Goal: Task Accomplishment & Management: Use online tool/utility

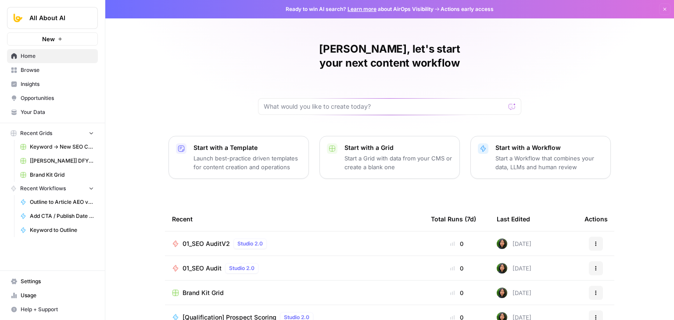
click at [214, 240] on span "01_SEO AuditV2" at bounding box center [206, 244] width 47 height 9
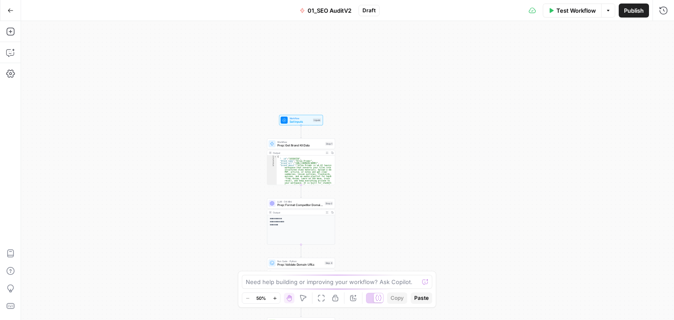
drag, startPoint x: 213, startPoint y: 96, endPoint x: 133, endPoint y: -17, distance: 138.5
click at [133, 0] on html "All About AI New Home Browse Insights Opportunities Your Data Recent Grids Keyw…" at bounding box center [337, 160] width 674 height 320
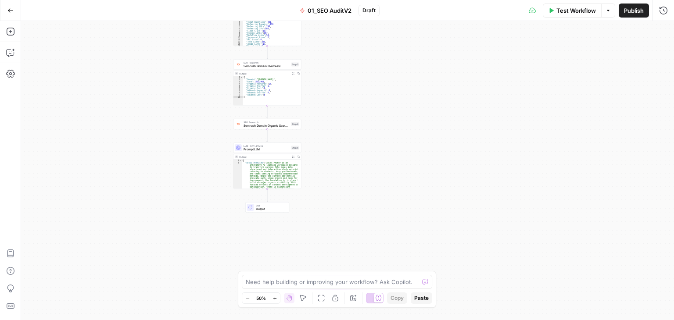
drag, startPoint x: 149, startPoint y: 9, endPoint x: 37, endPoint y: 0, distance: 112.3
click at [148, 6] on div "Go Back 01_SEO AuditV2 Draft Test Workflow Options Publish Run History Add Step…" at bounding box center [337, 160] width 674 height 320
click at [14, 13] on button "Go Back" at bounding box center [11, 11] width 16 height 16
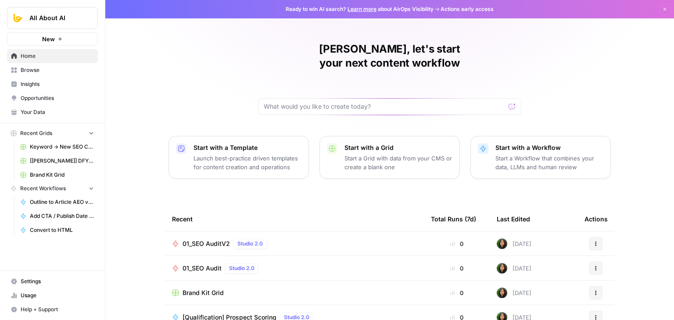
click at [202, 264] on span "01_SEO Audit" at bounding box center [202, 268] width 39 height 9
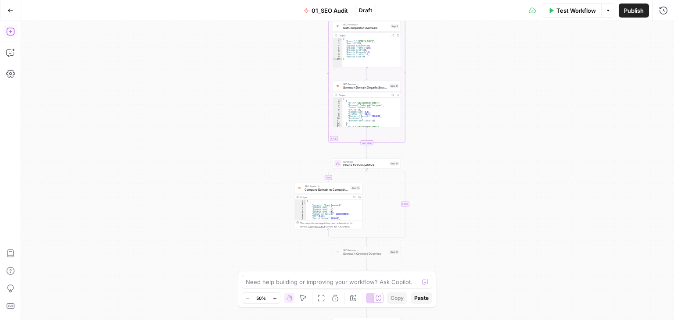
click at [8, 33] on icon "button" at bounding box center [10, 31] width 9 height 9
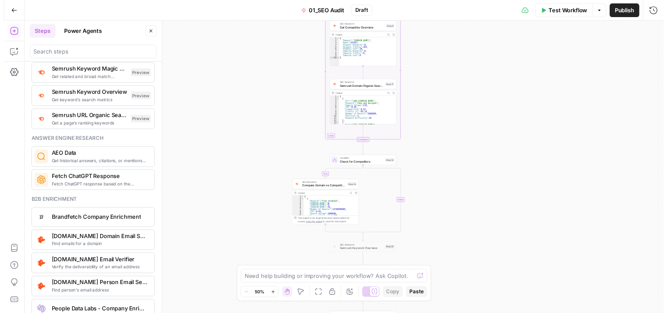
scroll to position [1099, 0]
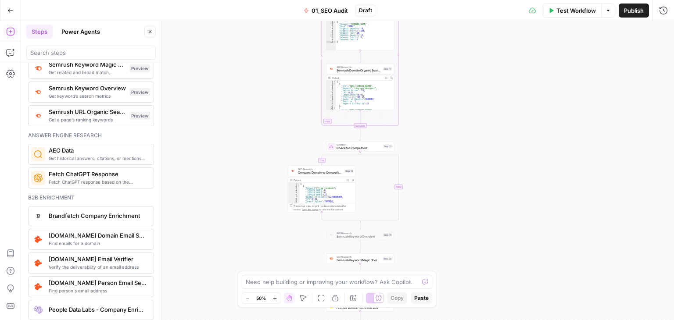
drag, startPoint x: 274, startPoint y: 162, endPoint x: 258, endPoint y: 108, distance: 57.4
click at [268, 86] on div "true false Workflow Set Inputs Inputs Workflow Get Brand Kit Data Step 1 Output…" at bounding box center [347, 170] width 653 height 299
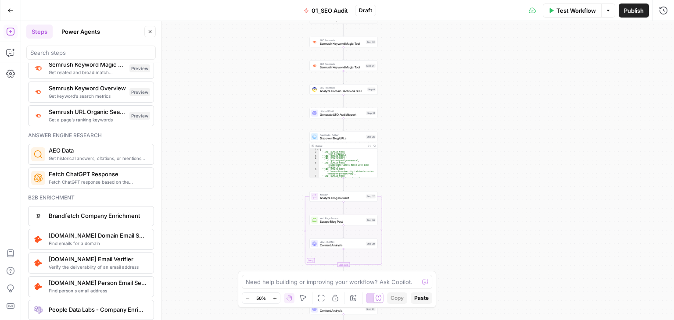
click at [229, 37] on div "true false Workflow Set Inputs Inputs Workflow Get Brand Kit Data Step 1 Output…" at bounding box center [347, 170] width 653 height 299
click at [230, 47] on div "true false Workflow Set Inputs Inputs Workflow Get Brand Kit Data Step 1 Output…" at bounding box center [347, 170] width 653 height 299
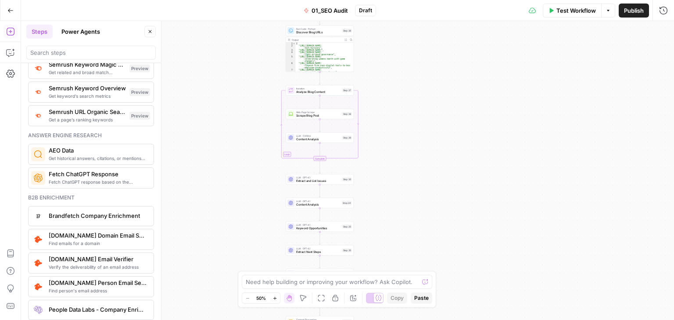
click at [251, 39] on div "true false Workflow Set Inputs Inputs Workflow Get Brand Kit Data Step 1 Output…" at bounding box center [347, 170] width 653 height 299
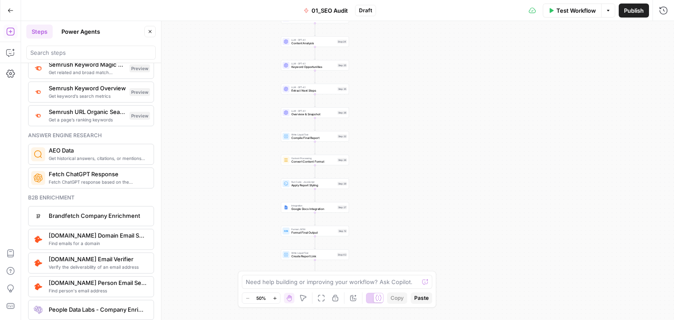
click at [243, 35] on div "true false Workflow Set Inputs Inputs Workflow Get Brand Kit Data Step 1 Output…" at bounding box center [347, 170] width 653 height 299
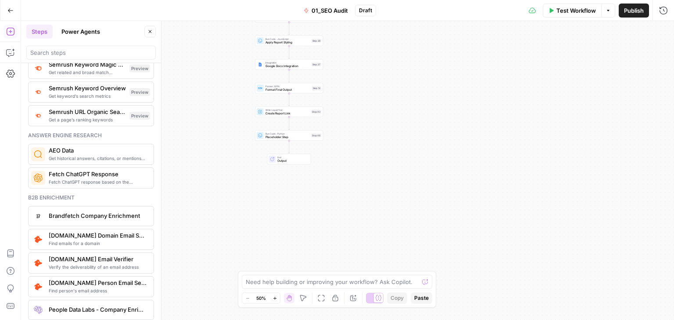
drag, startPoint x: 223, startPoint y: 106, endPoint x: 229, endPoint y: 149, distance: 43.5
click at [229, 149] on div "true false Workflow Set Inputs Inputs Workflow Get Brand Kit Data Step 1 Output…" at bounding box center [347, 170] width 653 height 299
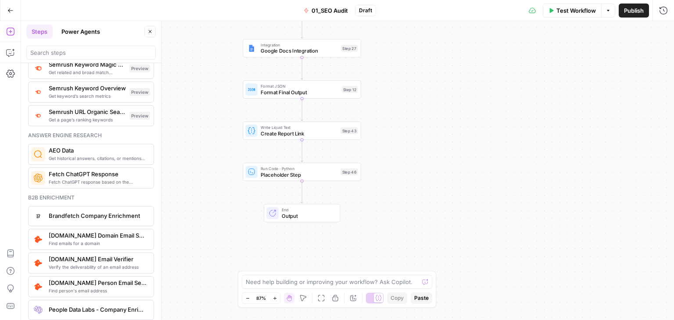
drag, startPoint x: 285, startPoint y: 168, endPoint x: 221, endPoint y: 180, distance: 64.8
click at [239, 192] on div "true false Workflow Set Inputs Inputs Workflow Get Brand Kit Data Step 1 Output…" at bounding box center [347, 170] width 653 height 299
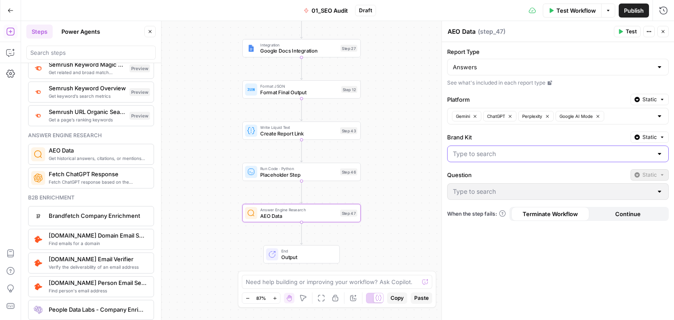
click at [507, 153] on input "Brand Kit" at bounding box center [553, 154] width 200 height 9
click at [493, 177] on span "Butterflowy" at bounding box center [555, 175] width 203 height 9
type input "Butterflowy"
click at [536, 150] on input "Butterflowy" at bounding box center [553, 154] width 200 height 9
type input "Butterflowy"
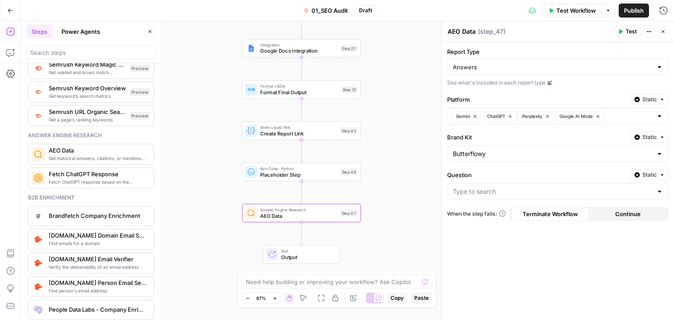
click at [550, 137] on label "Brand Kit" at bounding box center [537, 137] width 180 height 9
click at [550, 150] on input "Butterflowy" at bounding box center [553, 154] width 200 height 9
type input "Butterflowy"
click at [658, 138] on button "Static" at bounding box center [650, 137] width 38 height 11
click at [498, 285] on div "Report Type Answers See what's included in each report type Platform Static Gem…" at bounding box center [558, 181] width 232 height 278
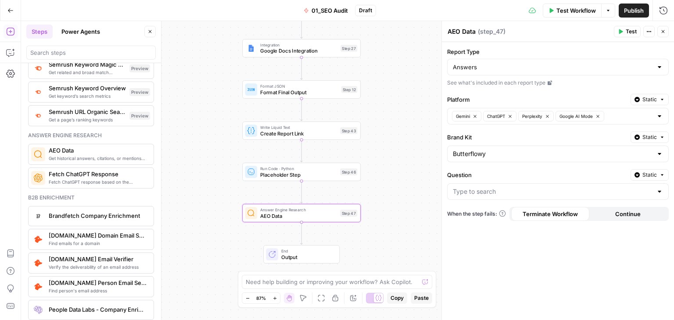
click at [486, 181] on div "Question Static" at bounding box center [558, 184] width 222 height 31
click at [491, 192] on input "Question" at bounding box center [553, 191] width 200 height 9
click at [527, 277] on div "Report Type Answers See what's included in each report type Platform Static Gem…" at bounding box center [558, 181] width 232 height 278
click at [493, 67] on input "Report Type" at bounding box center [553, 67] width 200 height 9
type input "Answers"
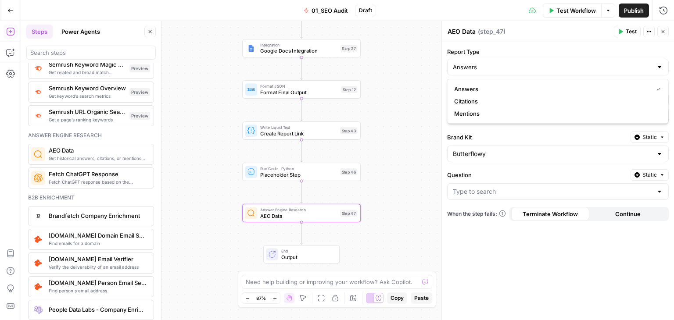
click at [498, 47] on div "Report Type Answers See what's included in each report type Platform Static Gem…" at bounding box center [558, 181] width 232 height 278
click at [498, 67] on input "Report Type" at bounding box center [553, 67] width 200 height 9
click at [478, 91] on span "Answers" at bounding box center [551, 89] width 195 height 9
type input "Answers"
click at [479, 188] on input "Question" at bounding box center [553, 191] width 200 height 9
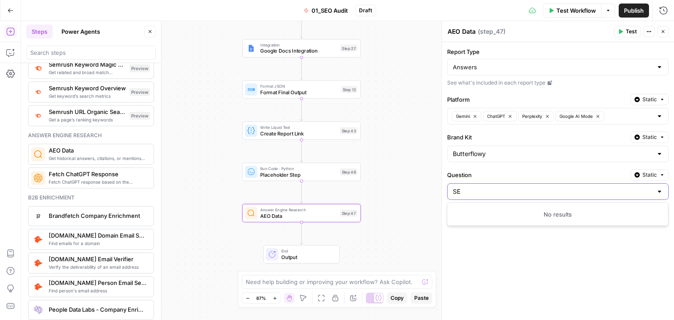
type input "S"
type input "AEO Agencies"
click at [585, 267] on div "Report Type Answers See what's included in each report type Platform Static Gem…" at bounding box center [558, 181] width 232 height 278
click at [622, 32] on icon "button" at bounding box center [621, 31] width 4 height 5
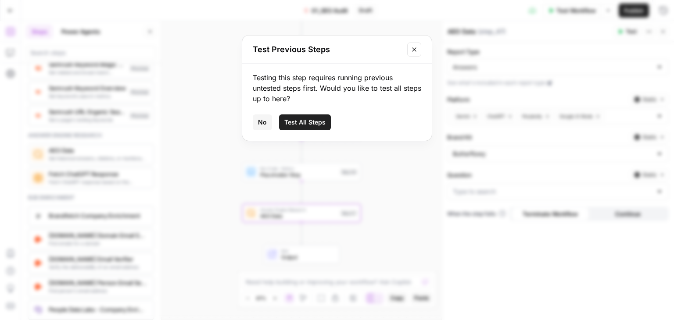
click at [414, 49] on icon "Close modal" at bounding box center [414, 49] width 4 height 4
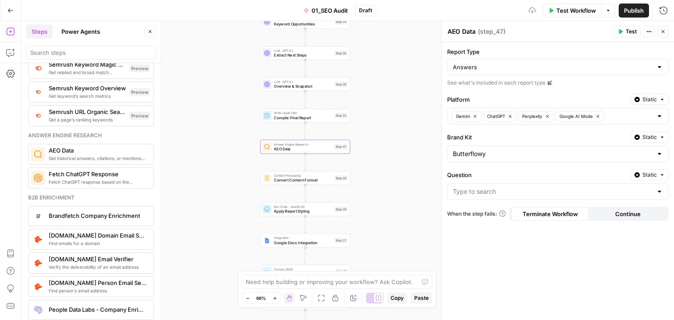
drag, startPoint x: 397, startPoint y: 133, endPoint x: 373, endPoint y: 142, distance: 25.3
click at [396, 136] on div "true false Workflow Set Inputs Inputs Workflow Get Brand Kit Data Step 1 Output…" at bounding box center [347, 170] width 653 height 299
click at [304, 137] on icon "button" at bounding box center [304, 138] width 5 height 5
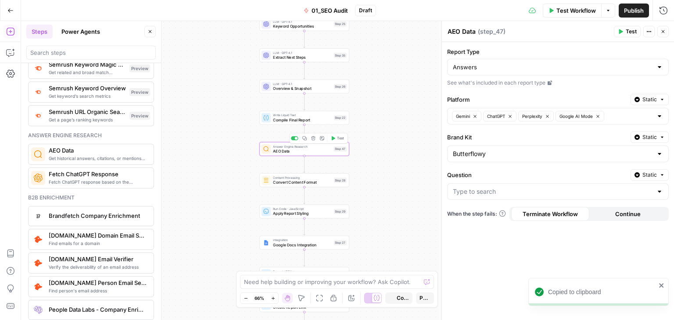
click at [313, 137] on icon "button" at bounding box center [313, 138] width 5 height 5
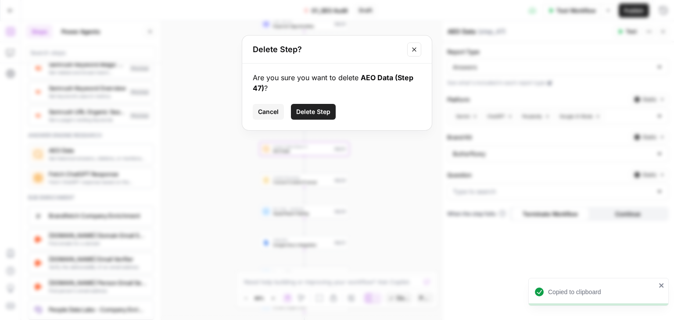
click at [314, 108] on span "Delete Step" at bounding box center [313, 112] width 34 height 9
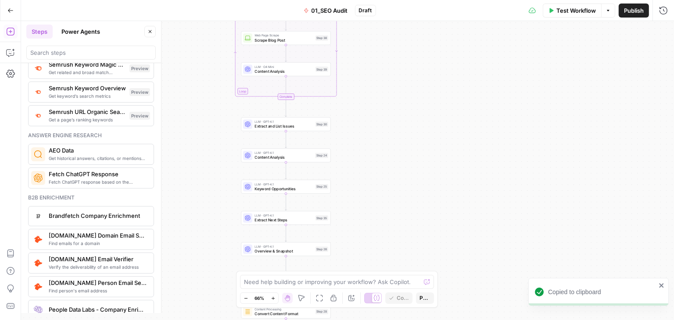
drag, startPoint x: 401, startPoint y: 208, endPoint x: 391, endPoint y: 288, distance: 80.6
click at [401, 310] on div "true false Workflow Set Inputs Inputs Workflow Get Brand Kit Data Step 1 Output…" at bounding box center [347, 170] width 653 height 299
click at [389, 320] on html "Copied to clipboard All About AI New Home Browse Insights Opportunities Your Da…" at bounding box center [337, 160] width 674 height 320
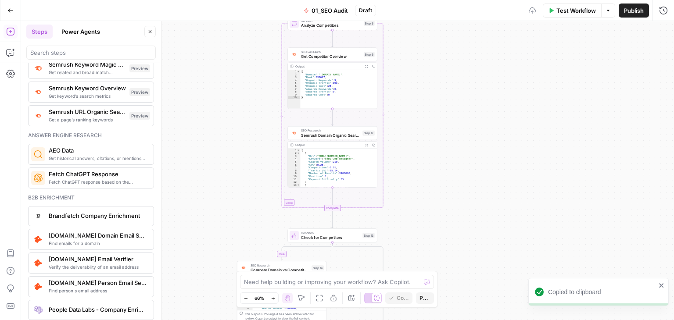
drag, startPoint x: 411, startPoint y: 287, endPoint x: 406, endPoint y: 73, distance: 213.9
click at [416, 316] on div "true false Workflow Set Inputs Inputs Workflow Get Brand Kit Data Step 1 Output…" at bounding box center [347, 170] width 653 height 299
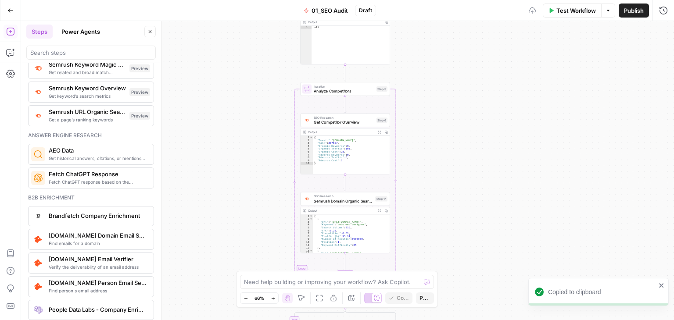
drag, startPoint x: 414, startPoint y: 109, endPoint x: 427, endPoint y: 309, distance: 200.6
click at [427, 309] on div "true false Workflow Set Inputs Inputs Workflow Get Brand Kit Data Step 1 Output…" at bounding box center [347, 170] width 653 height 299
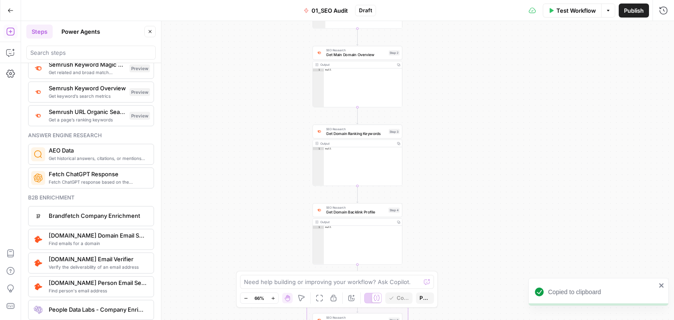
drag, startPoint x: 441, startPoint y: 45, endPoint x: 428, endPoint y: 264, distance: 219.4
click at [425, 282] on body "Copied to clipboard All About AI New Home Browse Insights Opportunities Your Da…" at bounding box center [337, 160] width 674 height 320
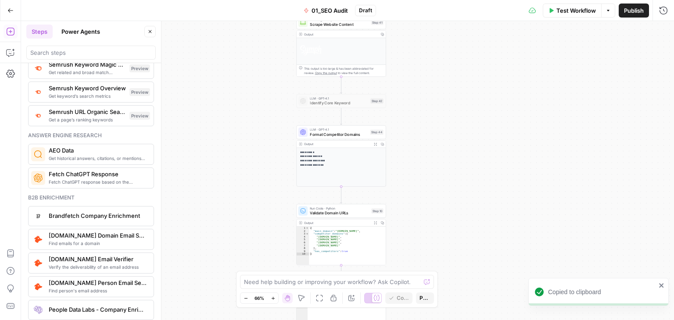
drag, startPoint x: 435, startPoint y: 251, endPoint x: 430, endPoint y: 68, distance: 183.1
click at [428, 310] on div "true false Workflow Set Inputs Inputs Workflow Get Brand Kit Data Step 1 Output…" at bounding box center [347, 170] width 653 height 299
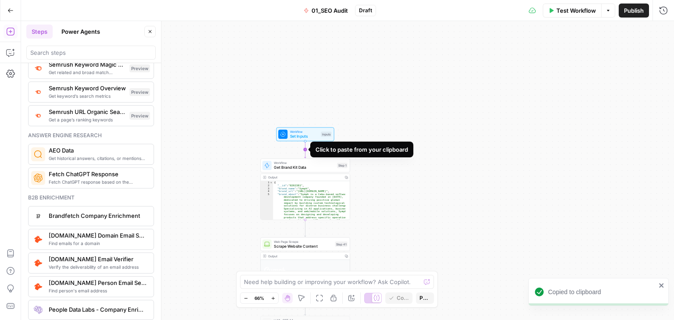
click at [305, 150] on icon "Edge from start to step_1" at bounding box center [306, 149] width 2 height 17
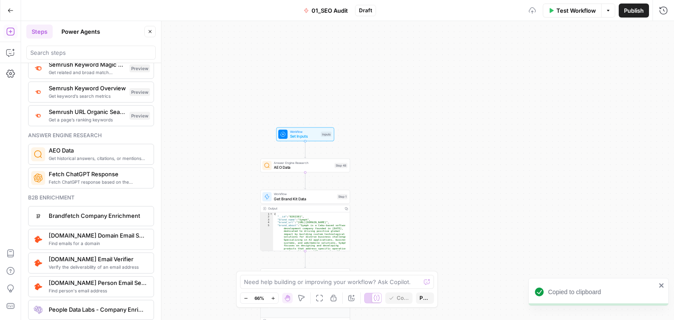
drag, startPoint x: 196, startPoint y: 164, endPoint x: 241, endPoint y: 145, distance: 48.4
click at [200, 131] on div "true false Workflow Set Inputs Inputs Answer Engine Research AEO Data Step 48 W…" at bounding box center [347, 170] width 653 height 299
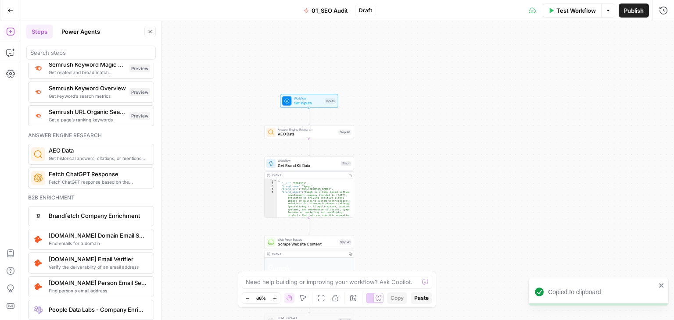
click at [311, 132] on span "AEO Data" at bounding box center [307, 135] width 58 height 6
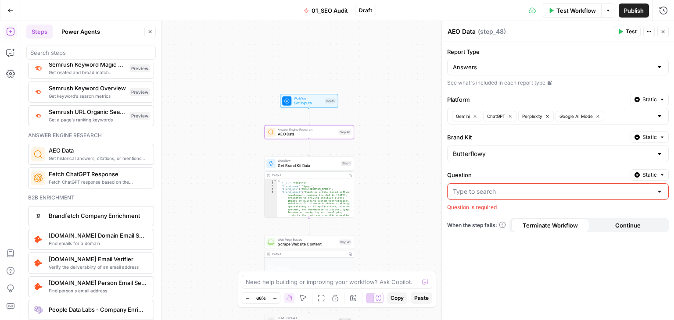
click at [486, 187] on input "Question" at bounding box center [553, 191] width 200 height 9
type input "AEO Agencies"
click at [515, 308] on div "Report Type Answers See what's included in each report type Platform Static Gem…" at bounding box center [558, 181] width 232 height 278
click at [492, 184] on div at bounding box center [558, 192] width 222 height 17
click at [493, 197] on div at bounding box center [558, 192] width 222 height 17
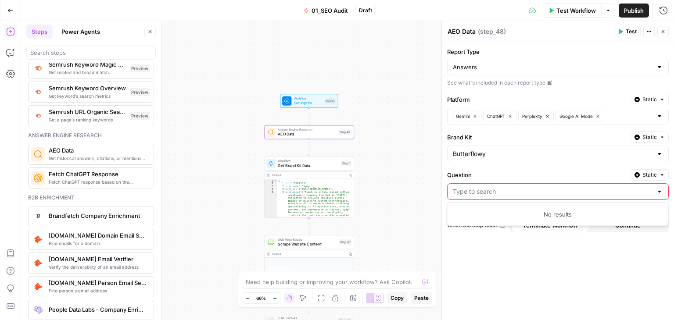
click at [514, 216] on div "No results" at bounding box center [558, 214] width 214 height 9
click at [504, 291] on div "Report Type Answers See what's included in each report type Platform Static Gem…" at bounding box center [558, 181] width 232 height 278
click at [493, 185] on div at bounding box center [558, 192] width 222 height 17
click at [543, 217] on div "No results" at bounding box center [558, 214] width 214 height 9
click at [631, 264] on div "Report Type Answers See what's included in each report type Platform Static Gem…" at bounding box center [558, 181] width 232 height 278
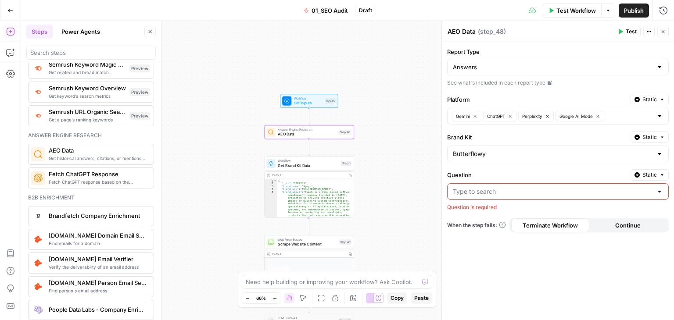
click at [631, 264] on div "Report Type Answers See what's included in each report type Platform Static Gem…" at bounding box center [558, 181] width 232 height 278
click at [497, 172] on label "Question" at bounding box center [537, 175] width 180 height 9
click at [497, 187] on input "Question" at bounding box center [553, 191] width 200 height 9
click at [497, 172] on label "Question" at bounding box center [537, 175] width 180 height 9
click at [497, 187] on input "Question" at bounding box center [553, 191] width 200 height 9
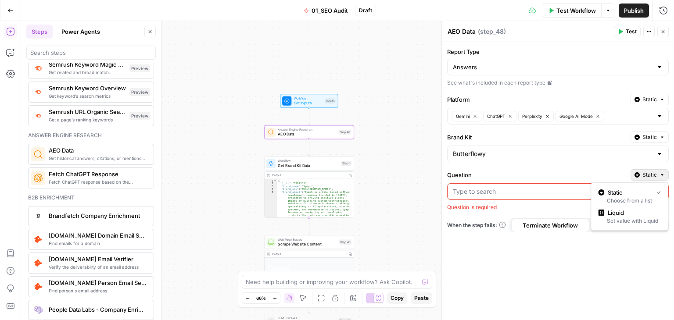
click at [642, 174] on button "Static" at bounding box center [650, 174] width 38 height 11
click at [526, 268] on div "Report Type Answers See what's included in each report type Platform Static Gem…" at bounding box center [558, 181] width 232 height 278
click at [504, 67] on input "Report Type" at bounding box center [553, 67] width 200 height 9
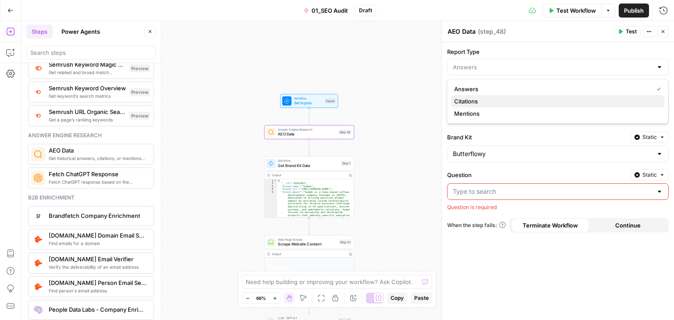
click at [483, 102] on span "Citations" at bounding box center [555, 101] width 203 height 9
type input "Citations"
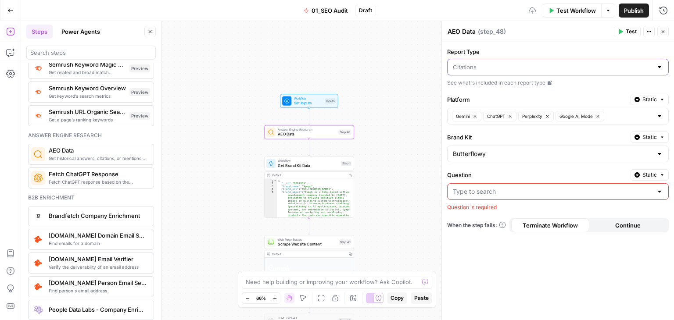
click at [494, 67] on input "Report Type" at bounding box center [553, 67] width 200 height 9
click at [486, 86] on span "Answers" at bounding box center [555, 89] width 203 height 9
type input "Answers"
click at [550, 83] on icon at bounding box center [550, 83] width 4 height 4
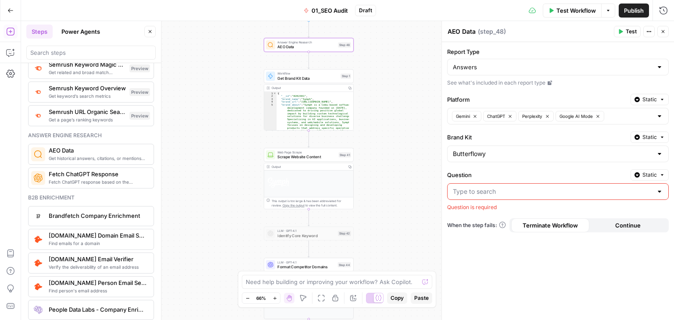
drag, startPoint x: 221, startPoint y: 215, endPoint x: 225, endPoint y: 176, distance: 38.4
click at [222, 142] on div "true false Workflow Set Inputs Inputs Answer Engine Research AEO Data Step 48 W…" at bounding box center [347, 170] width 653 height 299
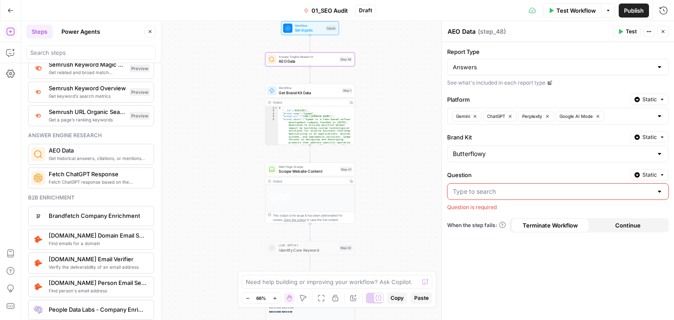
drag, startPoint x: 228, startPoint y: 191, endPoint x: 218, endPoint y: 90, distance: 101.5
click at [222, 90] on div "true false Workflow Set Inputs Inputs Answer Engine Research AEO Data Step 48 W…" at bounding box center [347, 170] width 653 height 299
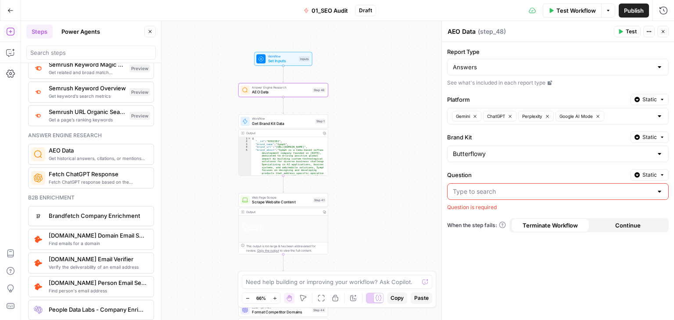
drag, startPoint x: 206, startPoint y: 215, endPoint x: 202, endPoint y: 250, distance: 35.0
click at [202, 250] on div "true false Workflow Set Inputs Inputs Answer Engine Research AEO Data Step 48 W…" at bounding box center [347, 170] width 653 height 299
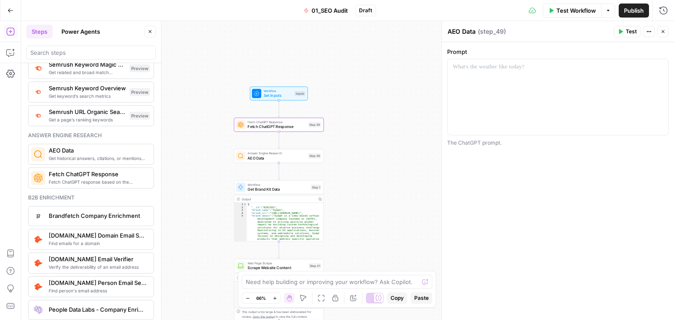
type textarea "Fetch ChatGPT Response"
click at [625, 75] on div at bounding box center [558, 97] width 221 height 76
click at [619, 76] on div at bounding box center [558, 97] width 221 height 76
click at [612, 79] on div "**********" at bounding box center [558, 97] width 221 height 76
click at [623, 33] on icon "button" at bounding box center [620, 31] width 5 height 5
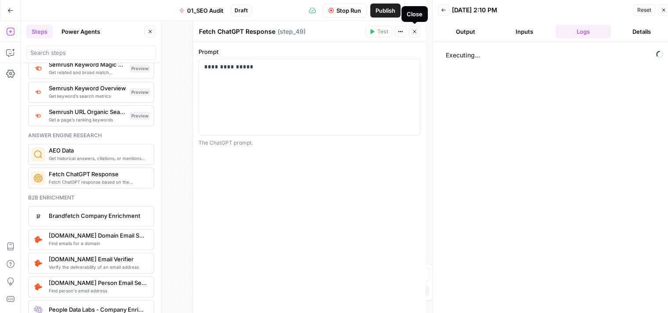
click at [411, 31] on button "Close" at bounding box center [414, 31] width 11 height 11
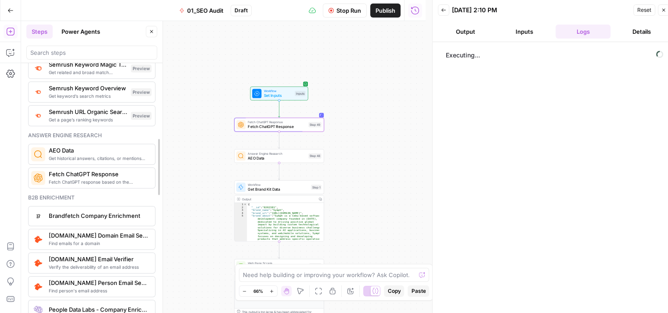
drag, startPoint x: 156, startPoint y: 214, endPoint x: 158, endPoint y: 238, distance: 24.6
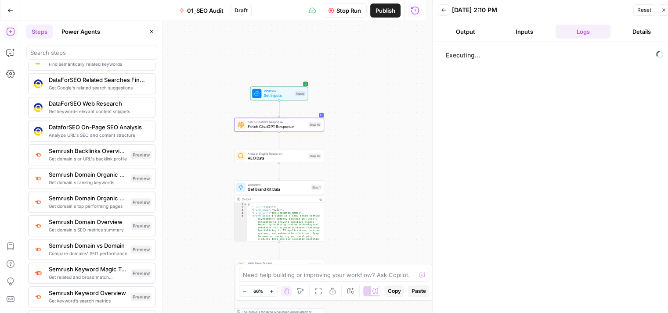
scroll to position [1119, 0]
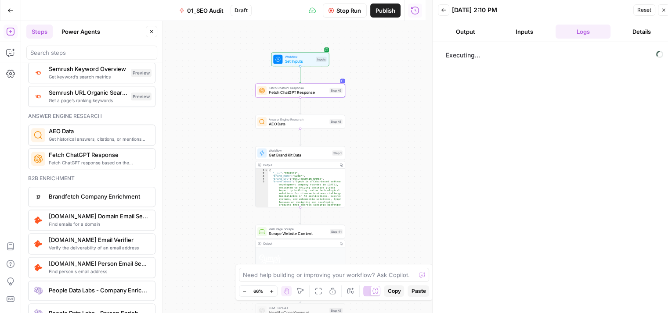
drag, startPoint x: 392, startPoint y: 106, endPoint x: 324, endPoint y: 33, distance: 99.1
click at [413, 72] on div "true false Workflow Set Inputs Inputs Fetch ChatGPT Response Fetch ChatGPT Resp…" at bounding box center [223, 167] width 404 height 292
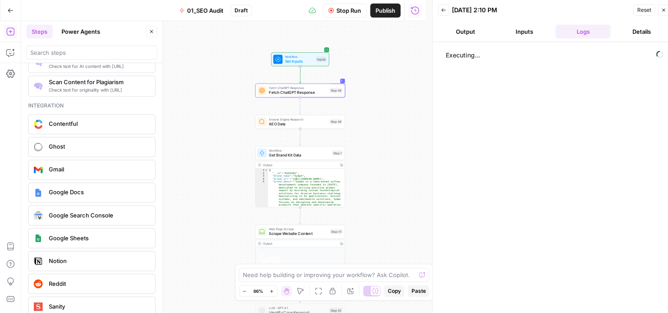
scroll to position [1470, 0]
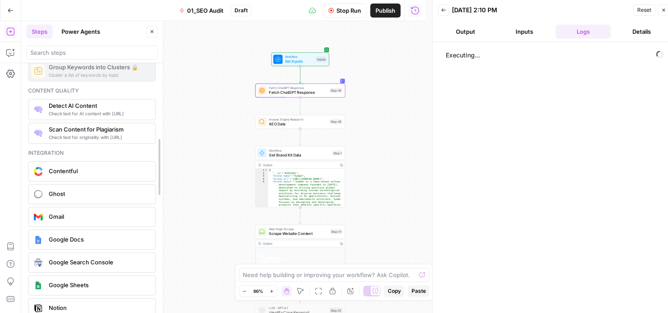
drag, startPoint x: 158, startPoint y: 254, endPoint x: 158, endPoint y: 249, distance: 4.8
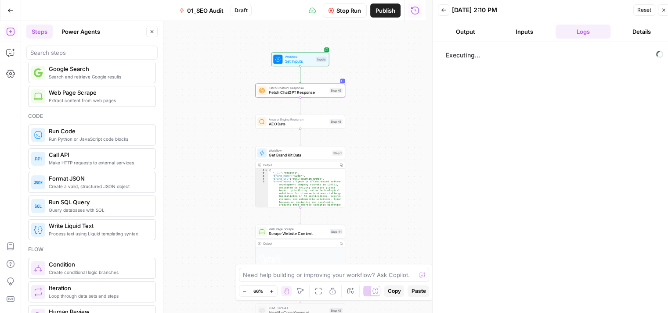
scroll to position [0, 0]
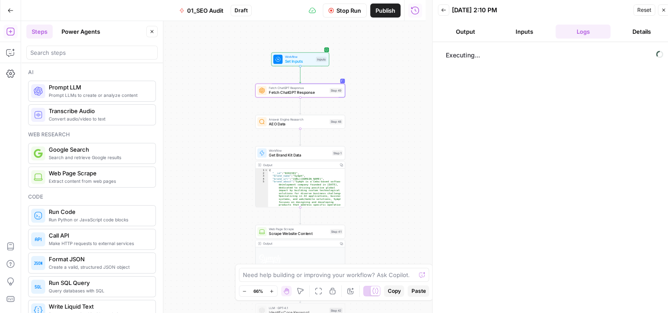
click at [77, 36] on button "Power Agents" at bounding box center [80, 32] width 49 height 14
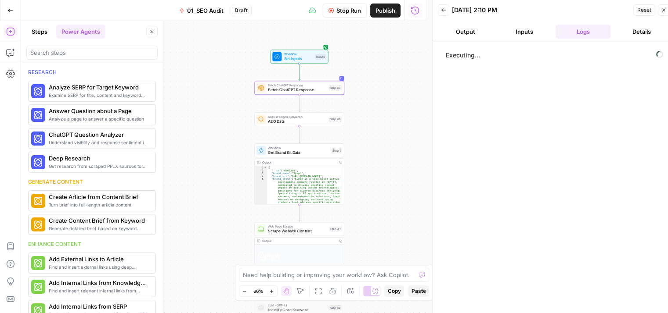
drag, startPoint x: 202, startPoint y: 227, endPoint x: 212, endPoint y: 16, distance: 211.0
click at [212, 13] on div "Go Back 01_SEO Audit Draft Stop Run Publish Run History Add Steps Copilot Setti…" at bounding box center [212, 156] width 425 height 313
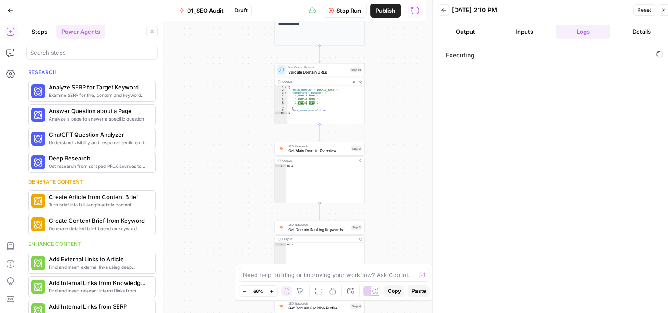
drag, startPoint x: 203, startPoint y: 213, endPoint x: 220, endPoint y: 12, distance: 202.2
click at [220, 5] on div "Go Back 01_SEO Audit Draft Stop Run Publish Run History Add Steps Copilot Setti…" at bounding box center [212, 156] width 425 height 313
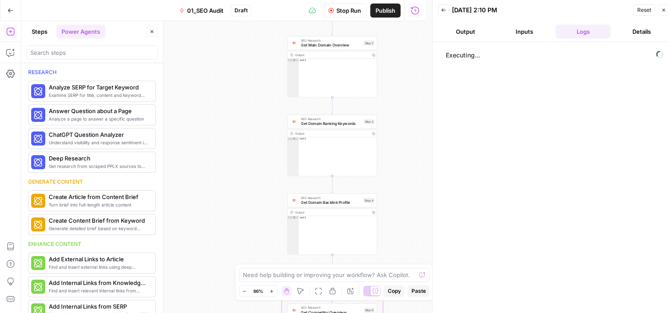
drag, startPoint x: 245, startPoint y: 188, endPoint x: 255, endPoint y: 42, distance: 146.5
click at [261, 0] on html "All About AI New Home Browse Insights Opportunities Your Data Recent Grids Keyw…" at bounding box center [334, 156] width 668 height 313
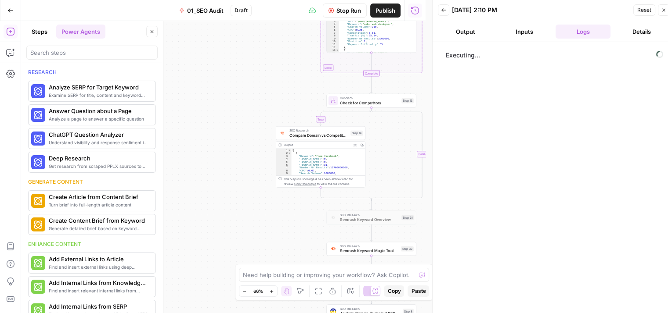
drag, startPoint x: 220, startPoint y: 196, endPoint x: 248, endPoint y: 9, distance: 189.5
click at [247, 9] on div "Go Back 01_SEO Audit Draft Stop Run Publish Run History Add Steps Copilot Setti…" at bounding box center [212, 156] width 425 height 313
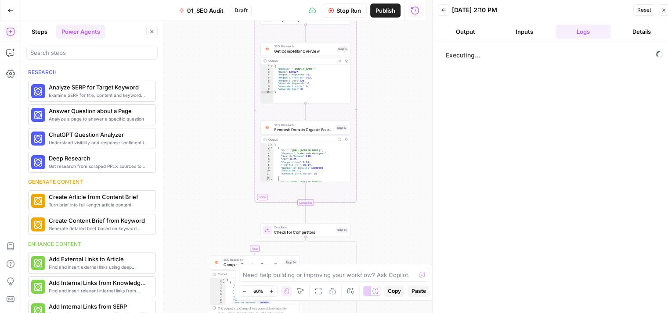
drag, startPoint x: 243, startPoint y: 164, endPoint x: 207, endPoint y: 173, distance: 37.2
click at [165, 313] on html "All About AI New Home Browse Insights Opportunities Your Data Recent Grids Keyw…" at bounding box center [334, 156] width 668 height 313
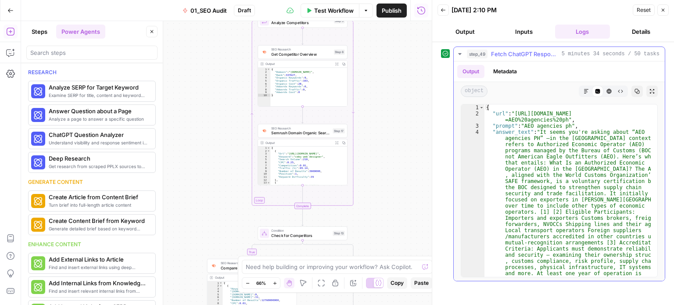
click at [502, 51] on span "Fetch ChatGPT Response" at bounding box center [524, 54] width 67 height 9
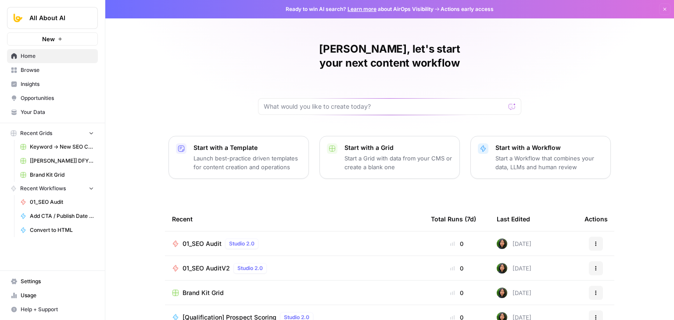
click at [54, 76] on link "Browse" at bounding box center [52, 70] width 91 height 14
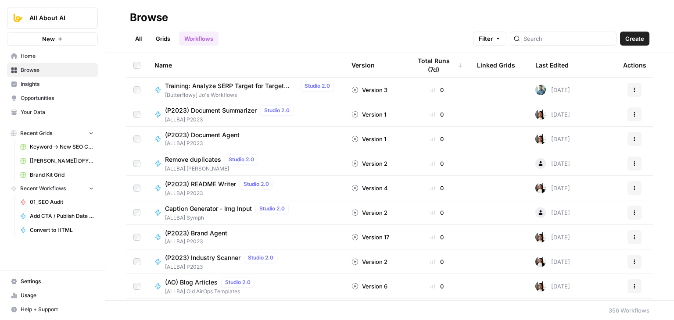
click at [51, 110] on span "Your Data" at bounding box center [57, 112] width 73 height 8
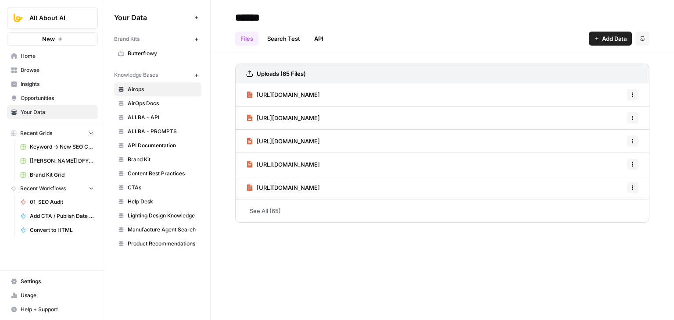
click at [153, 56] on span "Butterflowy" at bounding box center [163, 54] width 70 height 8
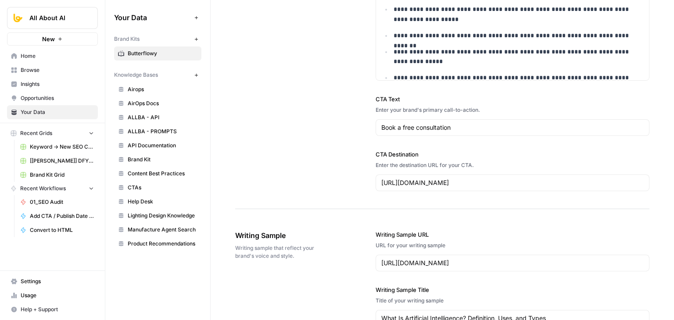
scroll to position [922, 0]
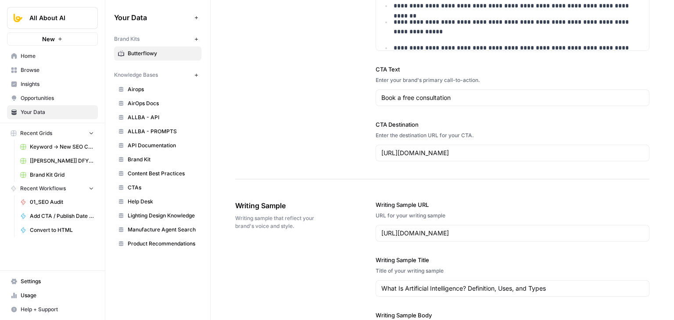
click at [414, 146] on div "[URL][DOMAIN_NAME]" at bounding box center [513, 153] width 274 height 17
click at [430, 155] on input "[URL][DOMAIN_NAME]" at bounding box center [512, 153] width 263 height 9
click at [572, 155] on input "[URL][DOMAIN_NAME]" at bounding box center [512, 153] width 263 height 9
type input "\"
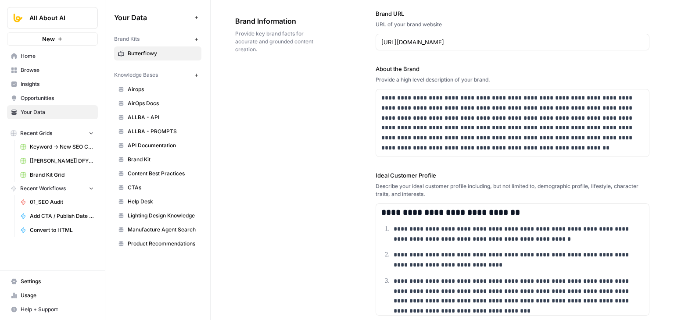
scroll to position [0, 0]
click at [151, 201] on span "Help Desk" at bounding box center [163, 202] width 70 height 8
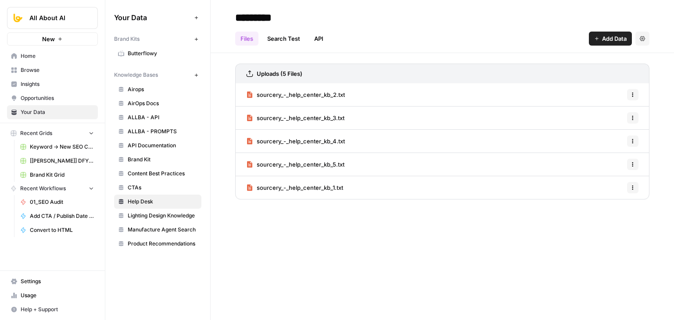
click at [134, 87] on span "Airops" at bounding box center [163, 90] width 70 height 8
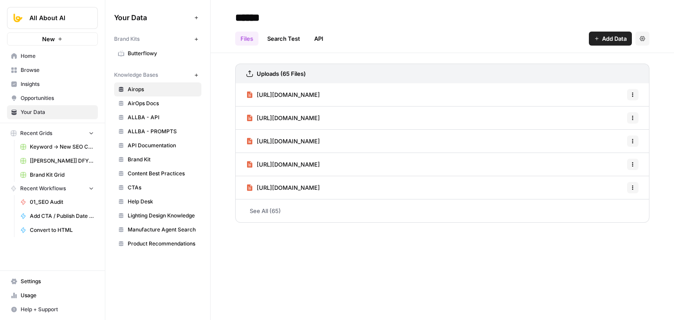
click at [35, 57] on span "Home" at bounding box center [57, 56] width 73 height 8
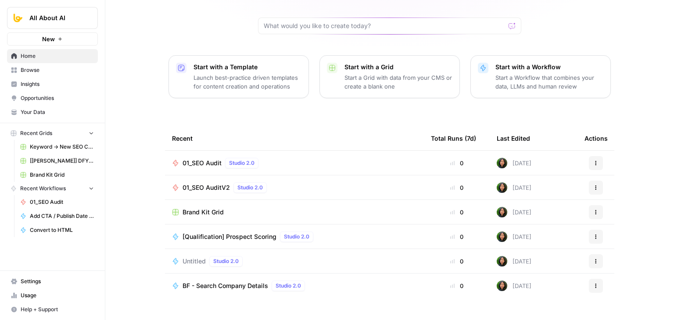
scroll to position [83, 0]
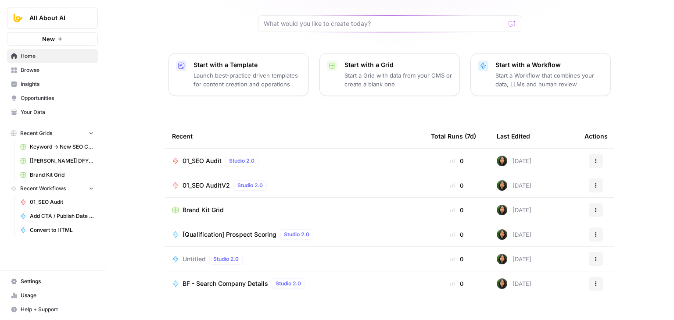
drag, startPoint x: 212, startPoint y: 174, endPoint x: 214, endPoint y: 159, distance: 15.2
click at [212, 181] on span "01_SEO AuditV2" at bounding box center [206, 185] width 47 height 9
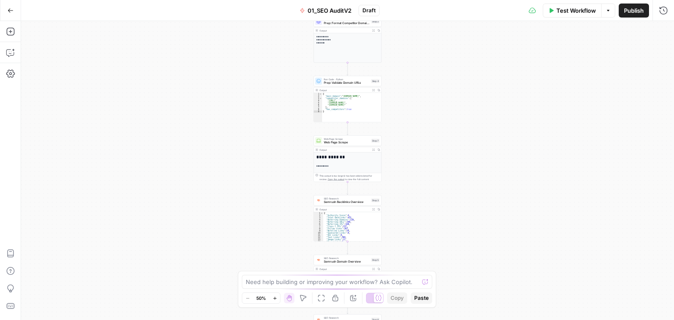
click at [187, 267] on div "**********" at bounding box center [347, 170] width 653 height 299
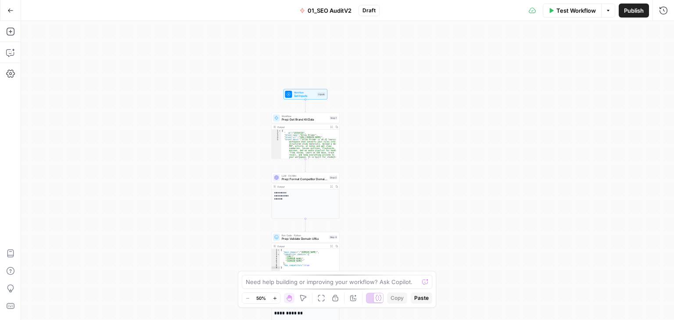
drag, startPoint x: 197, startPoint y: 150, endPoint x: 191, endPoint y: 209, distance: 59.9
click at [188, 234] on div "**********" at bounding box center [347, 170] width 653 height 299
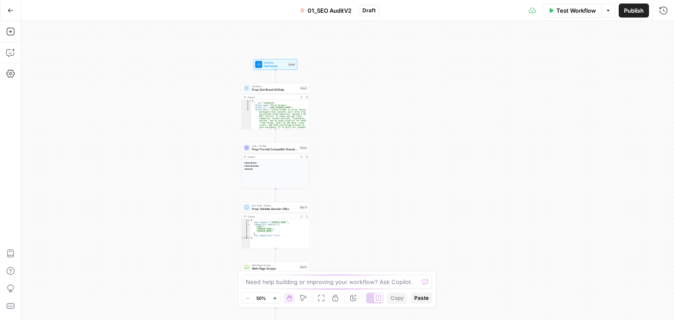
drag, startPoint x: 217, startPoint y: 175, endPoint x: 217, endPoint y: 57, distance: 117.7
click at [195, 27] on div "**********" at bounding box center [347, 170] width 653 height 299
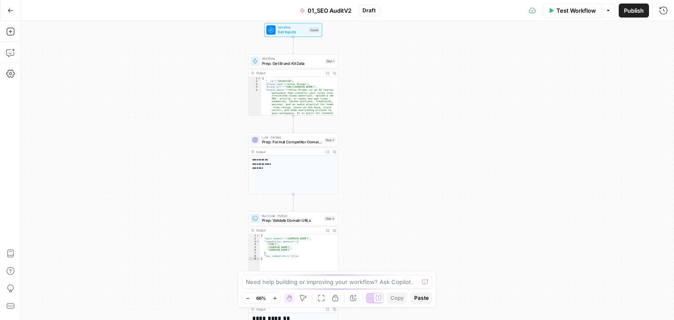
drag, startPoint x: 224, startPoint y: 50, endPoint x: 187, endPoint y: 100, distance: 61.8
click at [187, 83] on div "**********" at bounding box center [347, 170] width 653 height 299
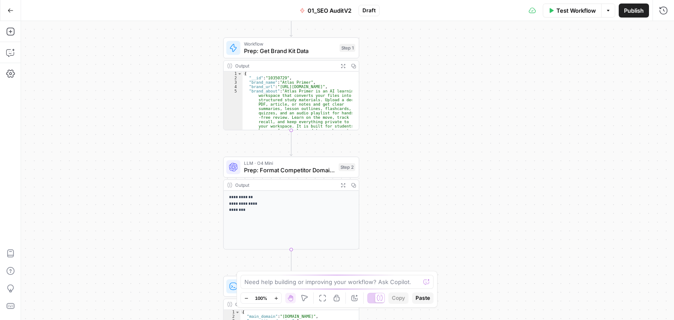
drag, startPoint x: 176, startPoint y: 201, endPoint x: 161, endPoint y: 85, distance: 116.5
click at [161, 85] on div "**********" at bounding box center [347, 170] width 653 height 299
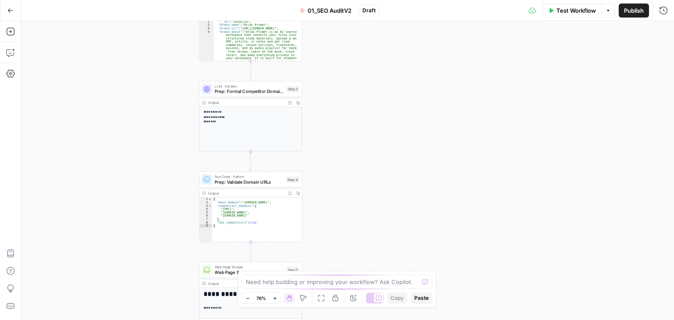
drag, startPoint x: 155, startPoint y: 166, endPoint x: 184, endPoint y: 162, distance: 28.3
click at [165, 67] on div "**********" at bounding box center [347, 170] width 653 height 299
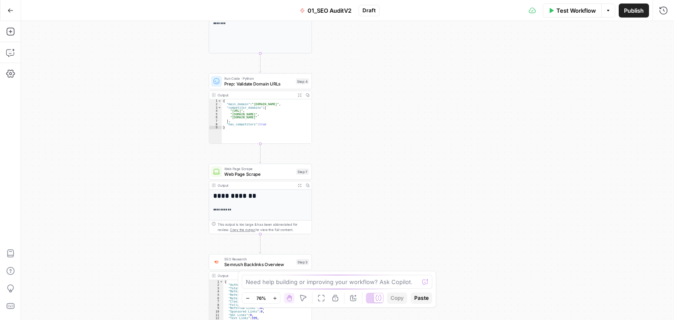
drag, startPoint x: 184, startPoint y: 165, endPoint x: 182, endPoint y: 84, distance: 81.2
click at [181, 81] on div "**********" at bounding box center [347, 170] width 653 height 299
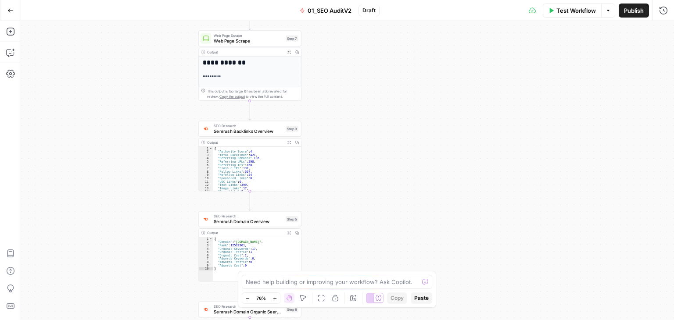
drag, startPoint x: 193, startPoint y: 164, endPoint x: 186, endPoint y: 114, distance: 50.1
click at [186, 114] on div "**********" at bounding box center [347, 170] width 653 height 299
drag, startPoint x: 169, startPoint y: 63, endPoint x: 173, endPoint y: 53, distance: 10.1
click at [173, 54] on div "**********" at bounding box center [347, 170] width 653 height 299
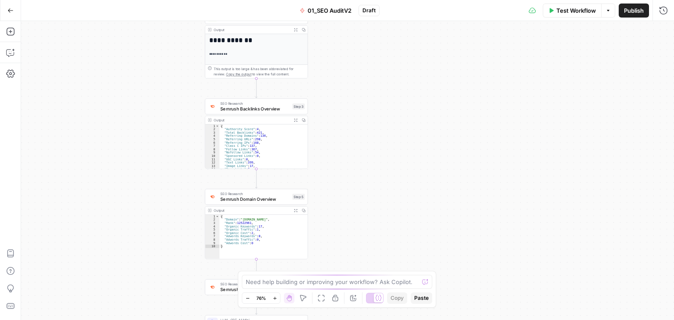
click at [180, 101] on div "**********" at bounding box center [347, 170] width 653 height 299
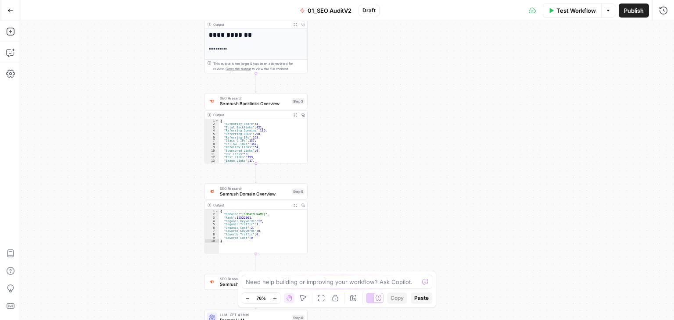
drag, startPoint x: 174, startPoint y: 241, endPoint x: 188, endPoint y: 125, distance: 117.2
click at [188, 135] on div "**********" at bounding box center [347, 170] width 653 height 299
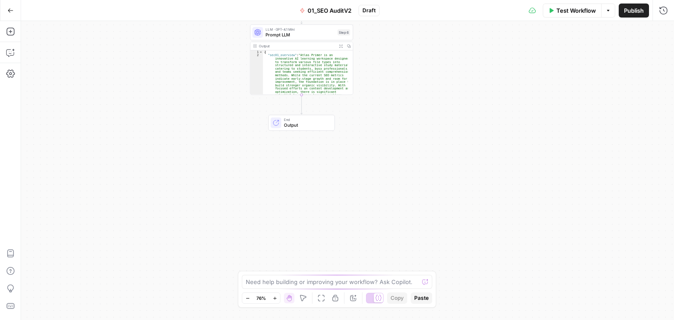
drag, startPoint x: 195, startPoint y: 218, endPoint x: 228, endPoint y: 29, distance: 192.0
click at [228, 29] on div "**********" at bounding box center [347, 170] width 653 height 299
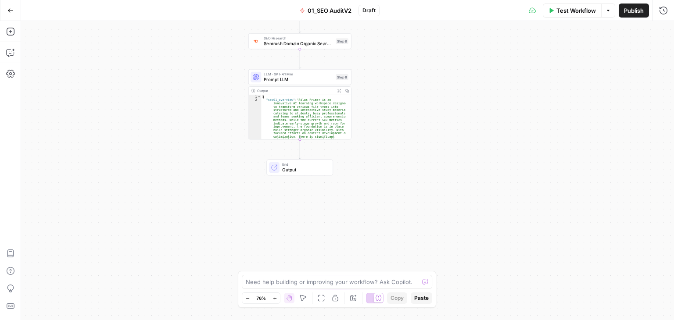
drag, startPoint x: 214, startPoint y: 172, endPoint x: 202, endPoint y: 90, distance: 83.0
click at [206, 274] on div "**********" at bounding box center [347, 170] width 653 height 299
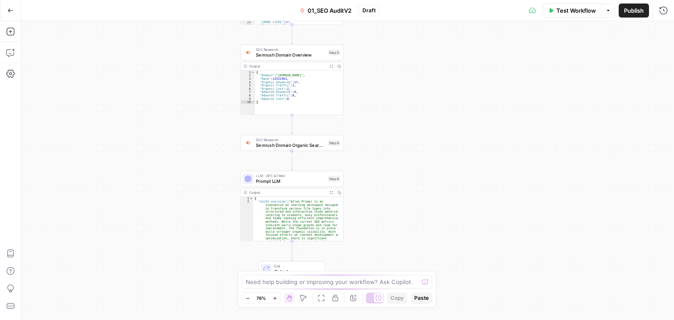
drag, startPoint x: 169, startPoint y: 248, endPoint x: 163, endPoint y: 118, distance: 130.5
click at [169, 252] on div "**********" at bounding box center [347, 170] width 653 height 299
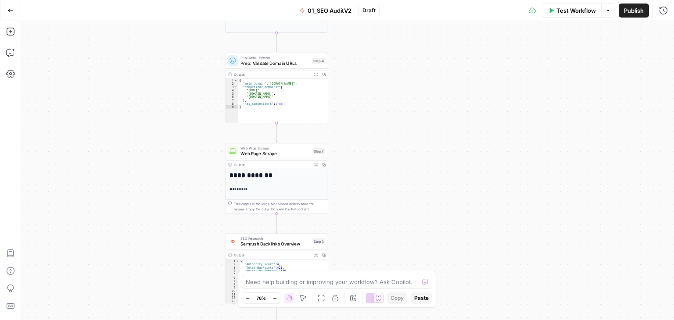
drag, startPoint x: 171, startPoint y: 197, endPoint x: 174, endPoint y: 83, distance: 114.6
click at [174, 88] on div "**********" at bounding box center [347, 170] width 653 height 299
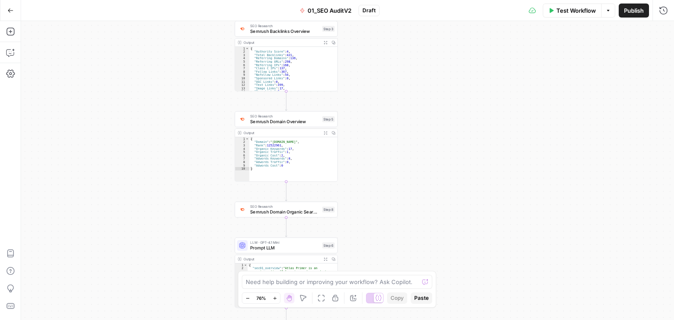
click at [207, 79] on div "**********" at bounding box center [347, 170] width 653 height 299
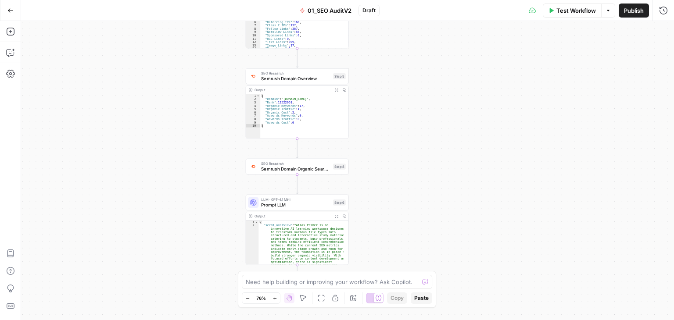
drag, startPoint x: 215, startPoint y: 68, endPoint x: 215, endPoint y: 58, distance: 11.0
click at [216, 62] on div "**********" at bounding box center [347, 170] width 653 height 299
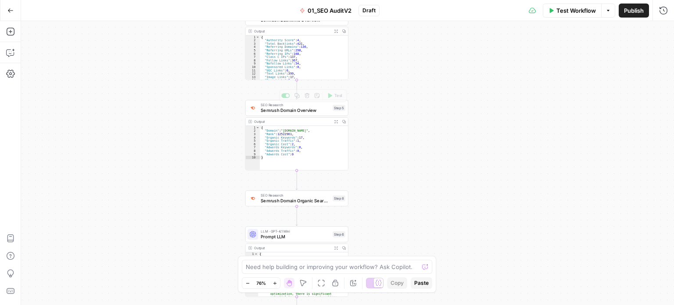
drag, startPoint x: 104, startPoint y: 122, endPoint x: 98, endPoint y: 112, distance: 10.8
click at [98, 197] on div "**********" at bounding box center [347, 163] width 653 height 284
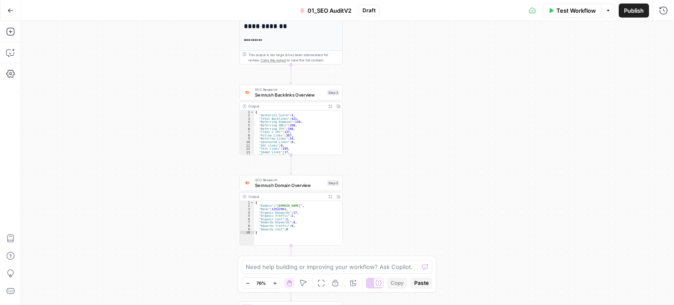
click at [135, 193] on div "**********" at bounding box center [347, 163] width 653 height 284
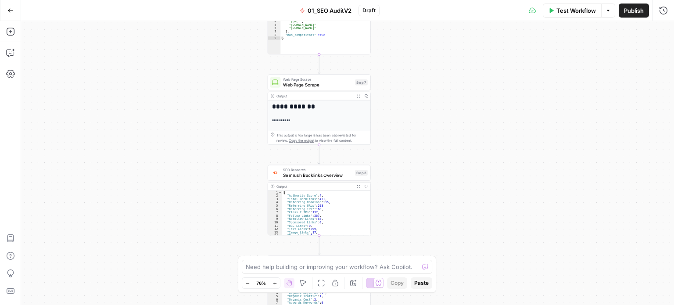
drag, startPoint x: 128, startPoint y: 175, endPoint x: 128, endPoint y: 114, distance: 61.0
click at [128, 172] on div "**********" at bounding box center [347, 163] width 653 height 284
click at [131, 120] on div "**********" at bounding box center [347, 163] width 653 height 284
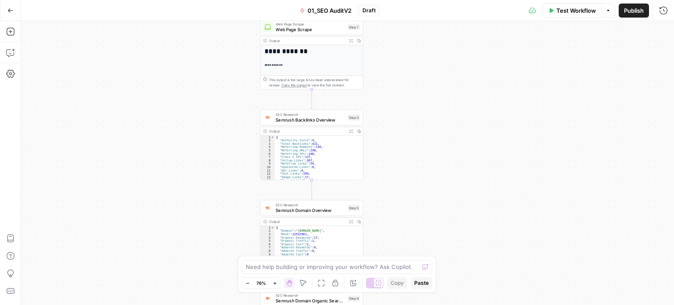
drag, startPoint x: 186, startPoint y: 130, endPoint x: 180, endPoint y: 112, distance: 19.4
click at [181, 115] on div "**********" at bounding box center [347, 163] width 653 height 284
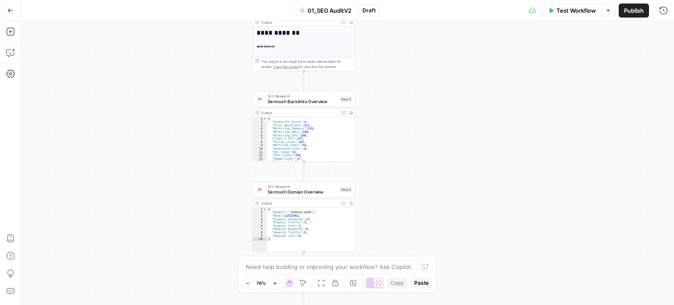
click at [213, 27] on div "**********" at bounding box center [347, 163] width 653 height 284
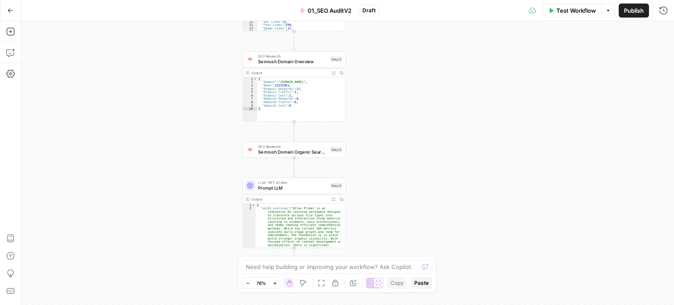
drag, startPoint x: 209, startPoint y: 125, endPoint x: 209, endPoint y: 112, distance: 12.3
click at [206, 73] on div "**********" at bounding box center [347, 163] width 653 height 284
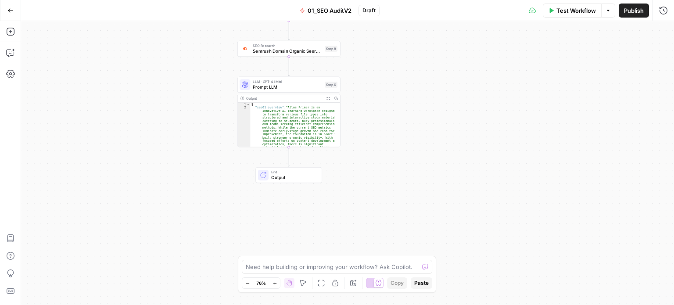
click at [190, 126] on div "**********" at bounding box center [347, 163] width 653 height 284
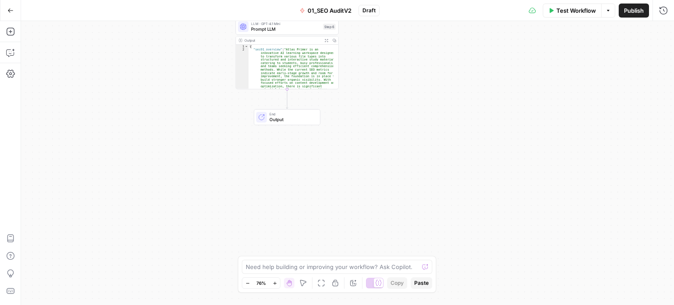
click at [185, 175] on div "**********" at bounding box center [347, 163] width 653 height 284
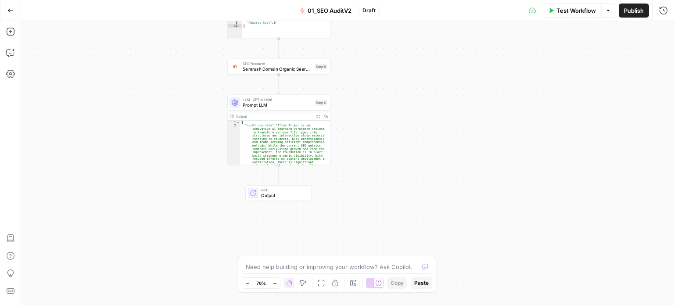
drag, startPoint x: 422, startPoint y: 128, endPoint x: 405, endPoint y: 126, distance: 17.8
click at [418, 159] on div "**********" at bounding box center [347, 163] width 653 height 284
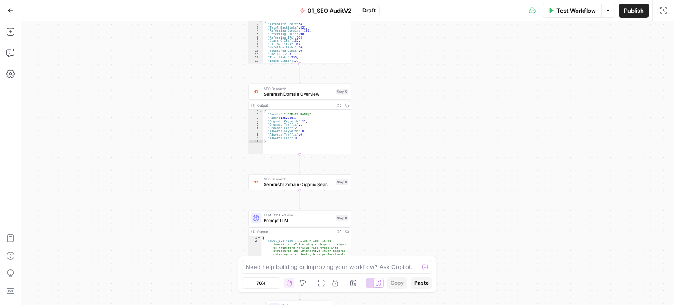
drag, startPoint x: 396, startPoint y: 116, endPoint x: 412, endPoint y: 49, distance: 68.9
click at [412, 49] on div "**********" at bounding box center [347, 163] width 653 height 284
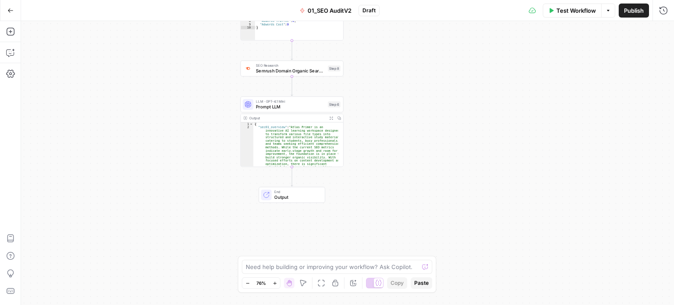
drag, startPoint x: 411, startPoint y: 101, endPoint x: 405, endPoint y: 169, distance: 67.4
click at [405, 169] on div "**********" at bounding box center [347, 163] width 653 height 284
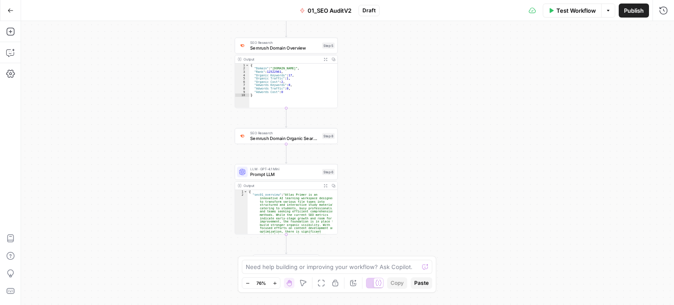
drag, startPoint x: 422, startPoint y: 94, endPoint x: 422, endPoint y: 77, distance: 17.6
click at [422, 77] on div "**********" at bounding box center [347, 163] width 653 height 284
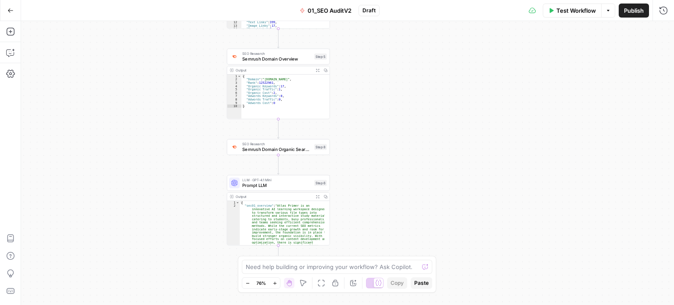
drag, startPoint x: 146, startPoint y: 184, endPoint x: 143, endPoint y: 239, distance: 55.0
click at [143, 239] on div "**********" at bounding box center [347, 163] width 653 height 284
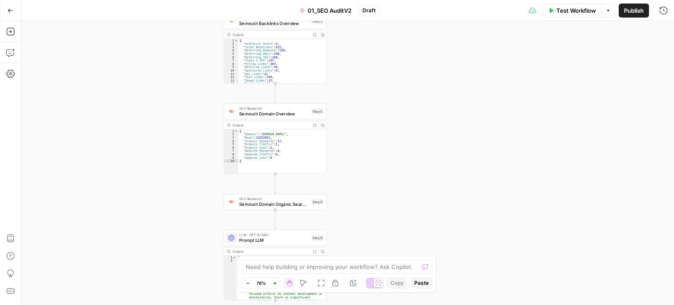
drag, startPoint x: 134, startPoint y: 115, endPoint x: 130, endPoint y: 50, distance: 66.0
click at [130, 50] on div "**********" at bounding box center [347, 163] width 653 height 284
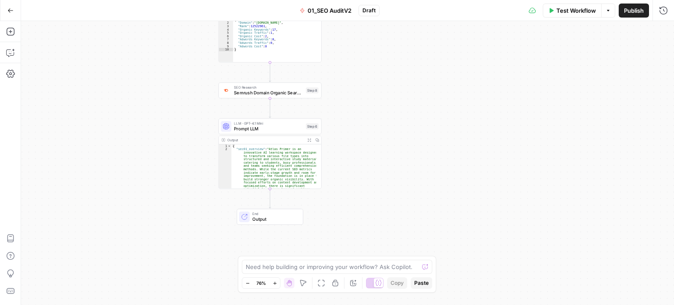
click at [256, 129] on span "Prompt LLM" at bounding box center [268, 129] width 69 height 7
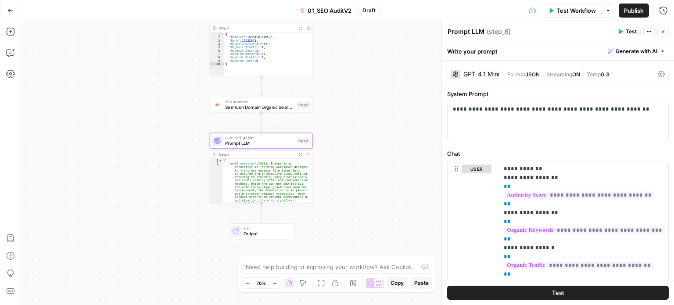
drag, startPoint x: 155, startPoint y: 132, endPoint x: 148, endPoint y: 145, distance: 14.9
click at [148, 144] on div "**********" at bounding box center [347, 163] width 653 height 284
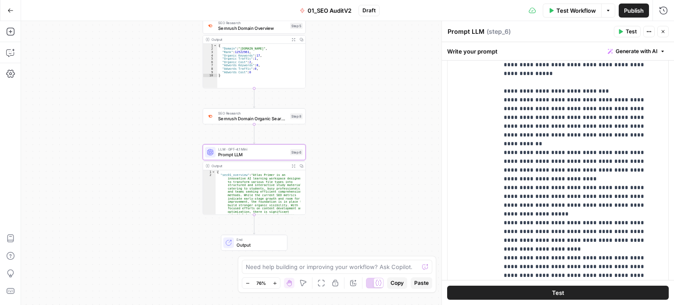
scroll to position [220, 0]
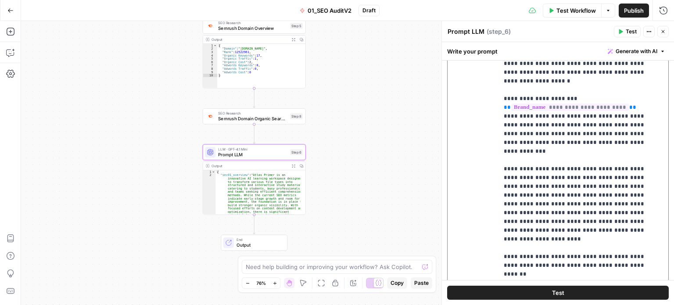
scroll to position [299, 0]
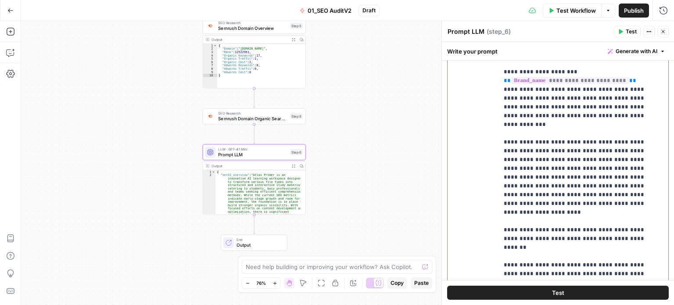
click at [565, 201] on p "**********" at bounding box center [577, 102] width 146 height 913
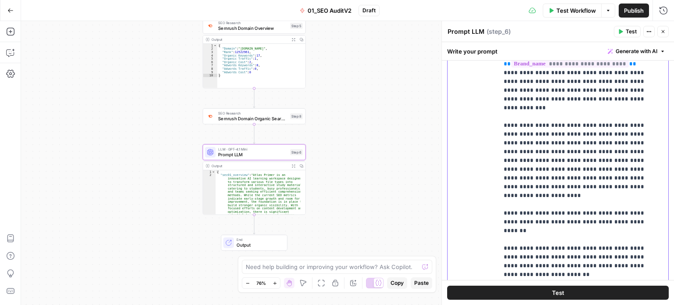
scroll to position [343, 0]
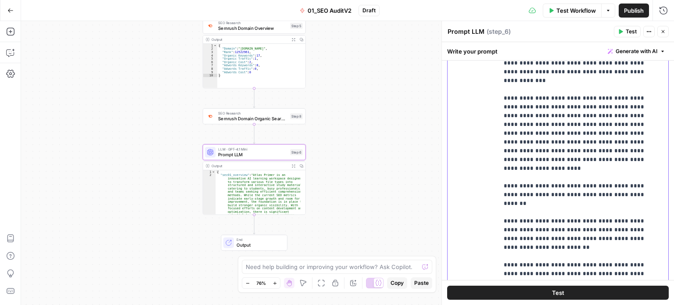
click at [571, 189] on p "**********" at bounding box center [577, 58] width 146 height 913
click at [570, 201] on p "**********" at bounding box center [577, 58] width 146 height 913
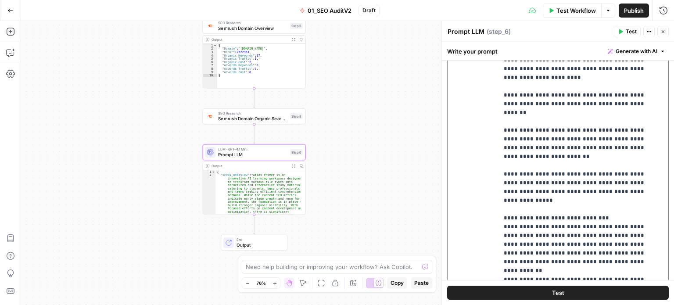
scroll to position [431, 0]
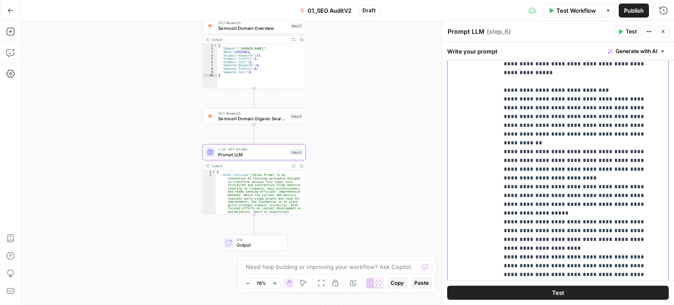
scroll to position [562, 0]
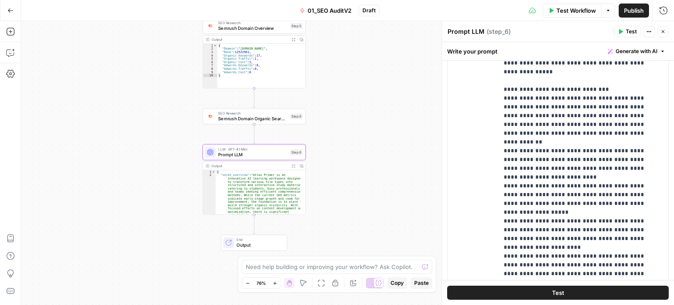
click at [232, 104] on div "**********" at bounding box center [347, 163] width 653 height 284
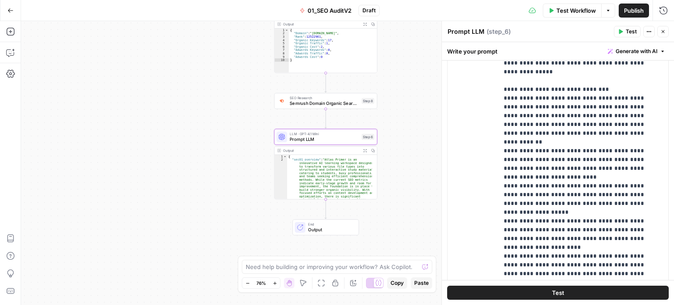
click at [13, 12] on icon "button" at bounding box center [10, 10] width 6 height 6
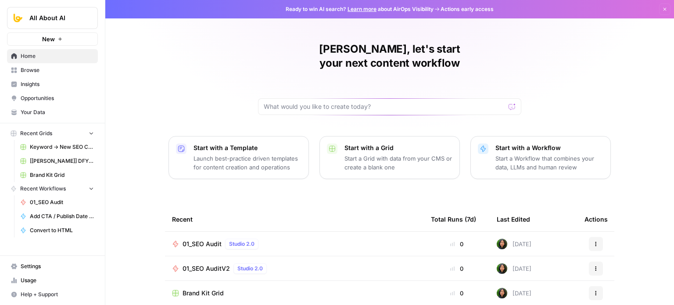
click at [32, 86] on span "Insights" at bounding box center [57, 84] width 73 height 8
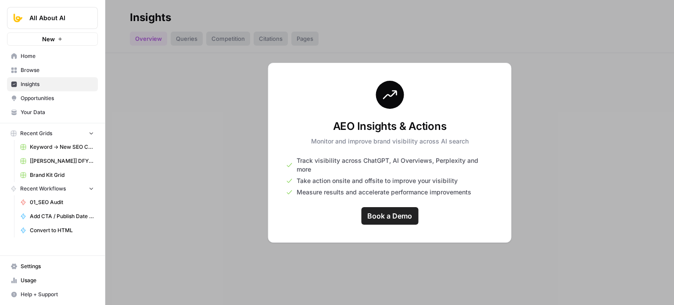
click at [42, 70] on span "Browse" at bounding box center [57, 70] width 73 height 8
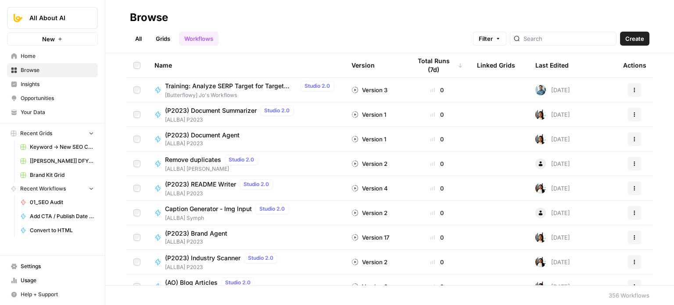
click at [56, 270] on span "Settings" at bounding box center [57, 267] width 73 height 8
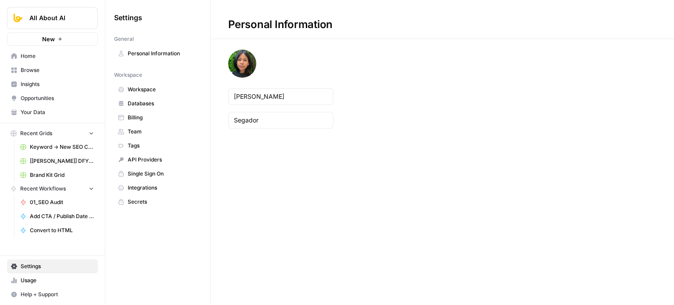
click at [50, 282] on span "Usage" at bounding box center [57, 281] width 73 height 8
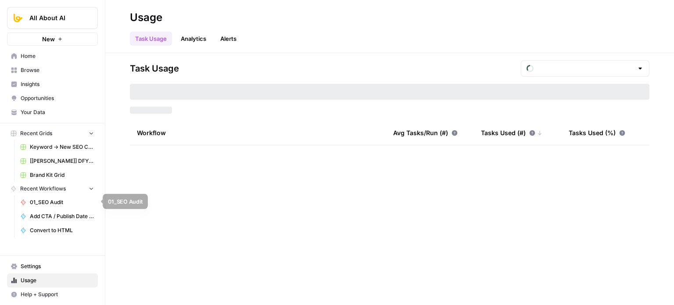
type input "September Included Tasks"
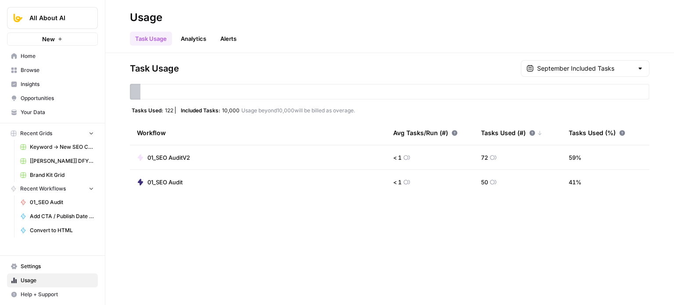
click at [43, 112] on span "Your Data" at bounding box center [57, 112] width 73 height 8
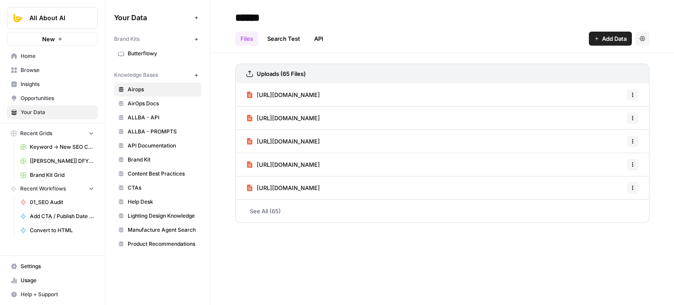
click at [43, 79] on link "Insights" at bounding box center [52, 84] width 91 height 14
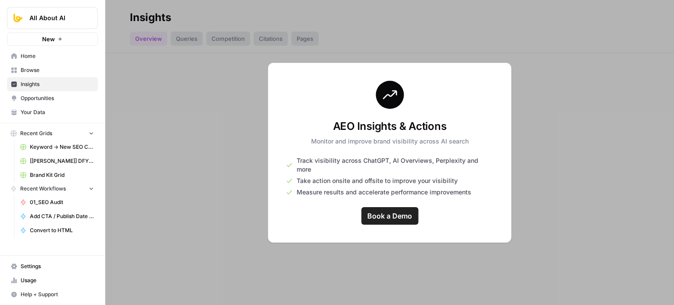
click at [45, 66] on span "Browse" at bounding box center [57, 70] width 73 height 8
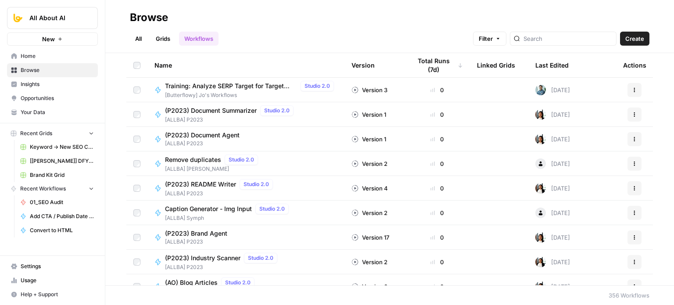
click at [46, 56] on span "Home" at bounding box center [57, 56] width 73 height 8
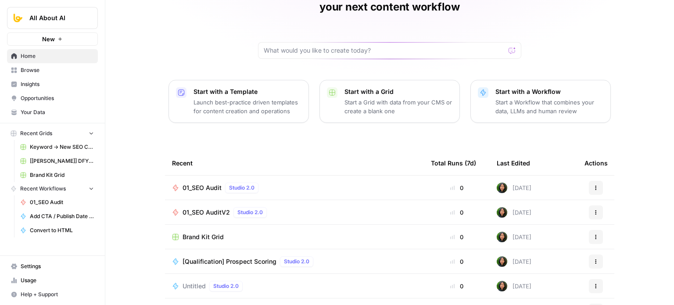
scroll to position [54, 0]
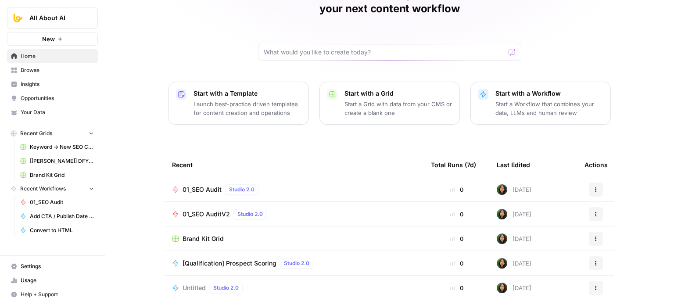
click at [40, 112] on span "Your Data" at bounding box center [57, 112] width 73 height 8
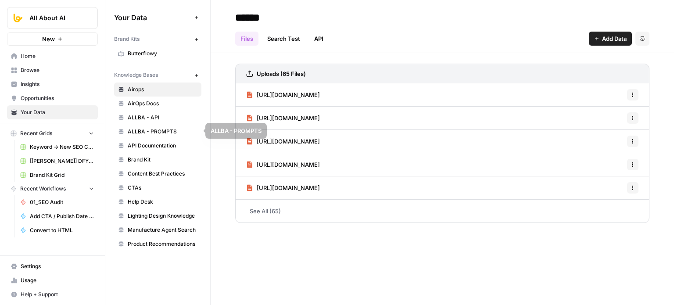
click at [28, 97] on span "Opportunities" at bounding box center [57, 98] width 73 height 8
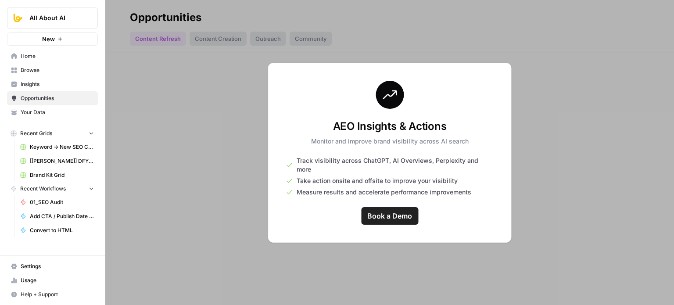
click at [31, 84] on span "Insights" at bounding box center [57, 84] width 73 height 8
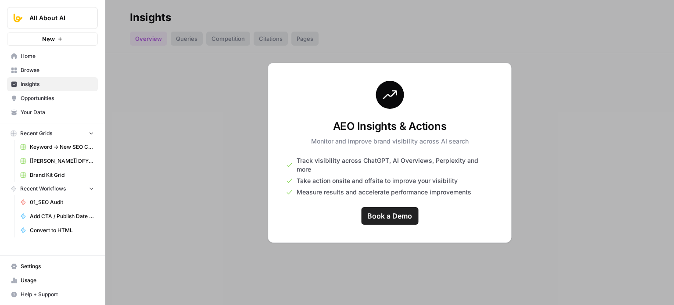
click at [36, 69] on span "Browse" at bounding box center [57, 70] width 73 height 8
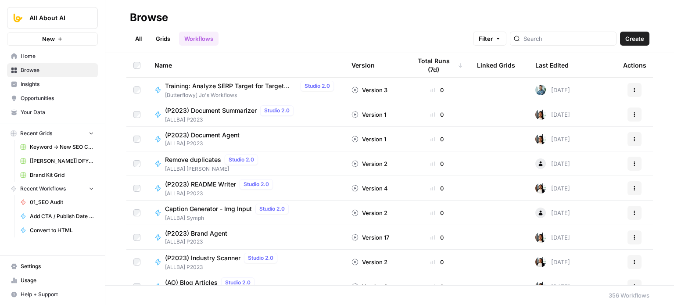
click at [32, 88] on link "Insights" at bounding box center [52, 84] width 91 height 14
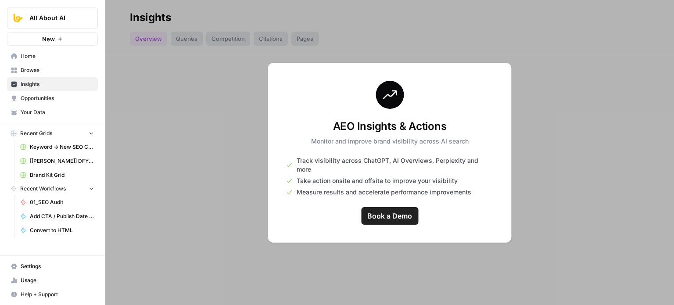
click at [37, 99] on span "Opportunities" at bounding box center [57, 98] width 73 height 8
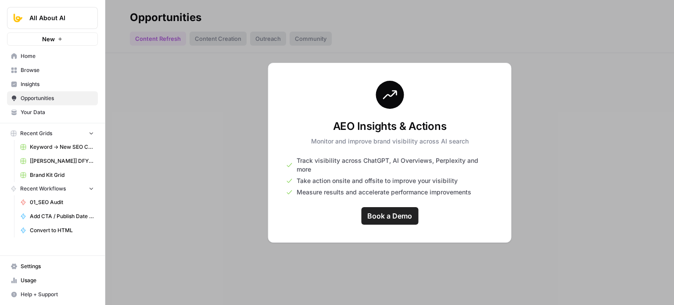
click at [40, 83] on span "Insights" at bounding box center [57, 84] width 73 height 8
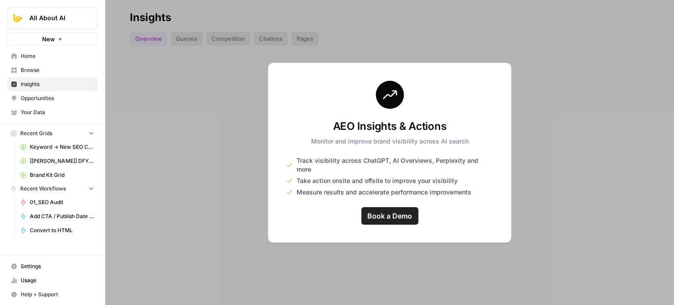
click at [39, 97] on span "Opportunities" at bounding box center [57, 98] width 73 height 8
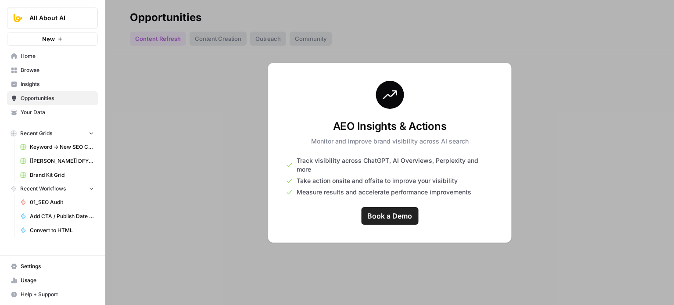
click at [42, 100] on span "Opportunities" at bounding box center [57, 98] width 73 height 8
click at [38, 114] on span "Your Data" at bounding box center [57, 112] width 73 height 8
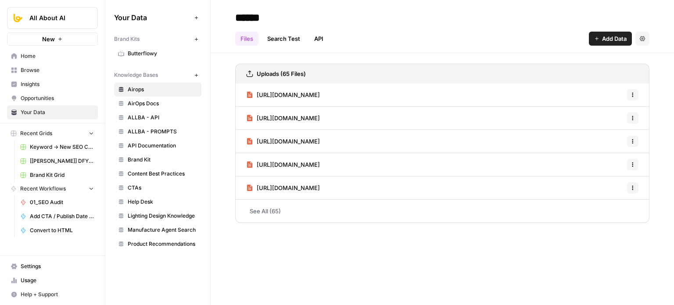
click at [40, 95] on span "Opportunities" at bounding box center [57, 98] width 73 height 8
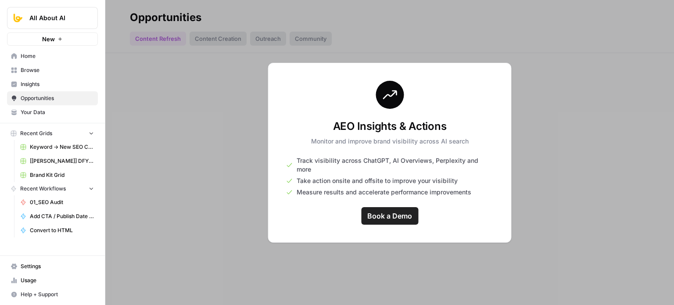
click at [40, 85] on span "Insights" at bounding box center [57, 84] width 73 height 8
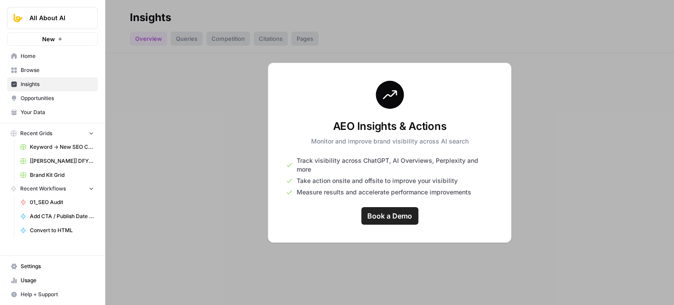
click at [41, 69] on span "Browse" at bounding box center [57, 70] width 73 height 8
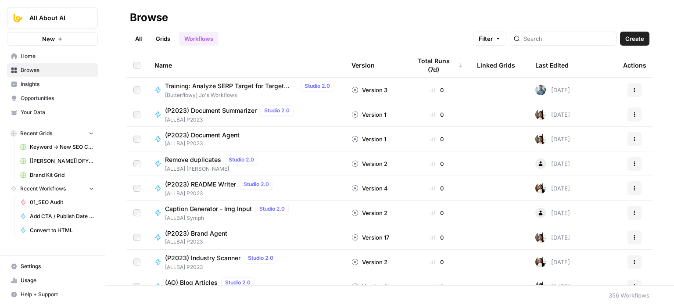
click at [27, 58] on span "Home" at bounding box center [57, 56] width 73 height 8
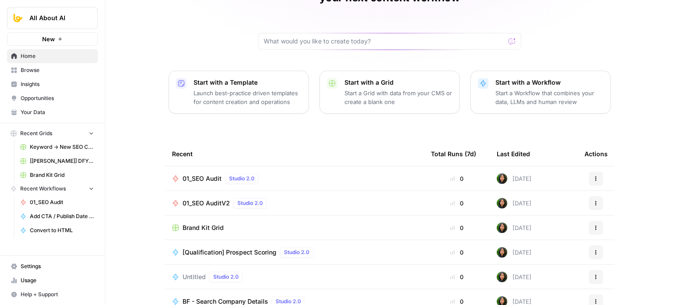
scroll to position [98, 0]
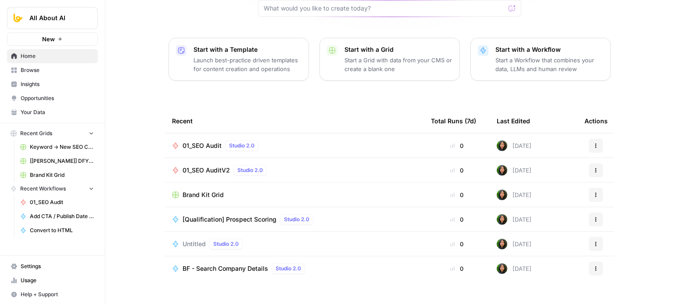
click at [42, 109] on span "Your Data" at bounding box center [57, 112] width 73 height 8
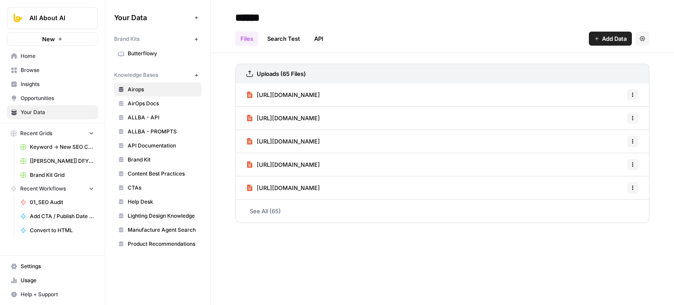
click at [37, 283] on span "Usage" at bounding box center [57, 281] width 73 height 8
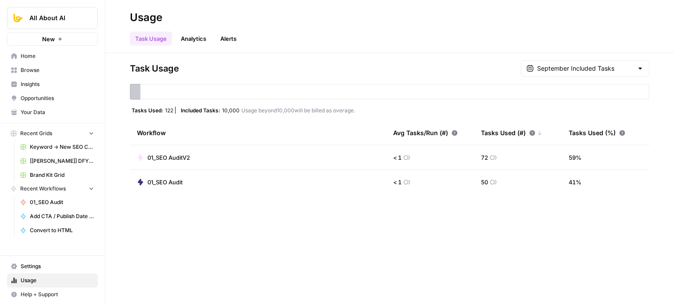
click at [49, 111] on span "Your Data" at bounding box center [57, 112] width 73 height 8
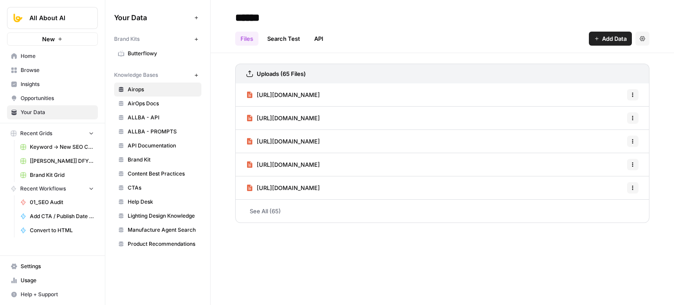
click at [61, 98] on span "Opportunities" at bounding box center [57, 98] width 73 height 8
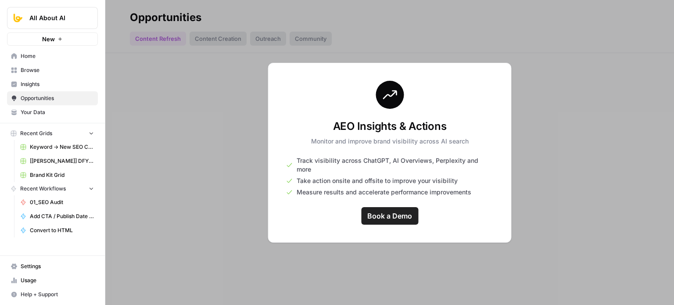
click at [56, 109] on span "Your Data" at bounding box center [57, 112] width 73 height 8
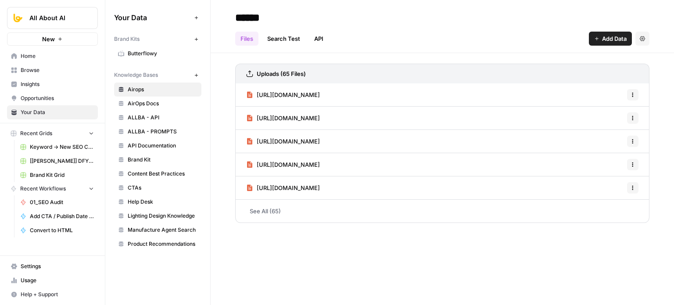
click at [318, 34] on link "API" at bounding box center [319, 39] width 20 height 14
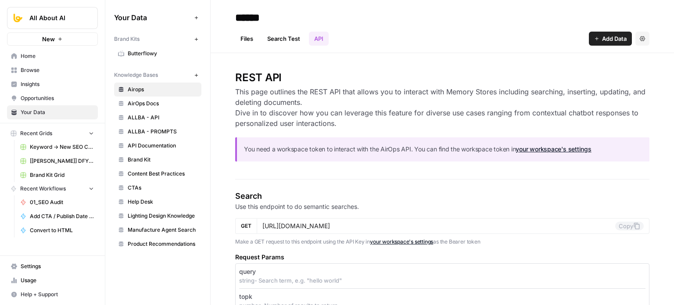
click at [51, 97] on span "Opportunities" at bounding box center [57, 98] width 73 height 8
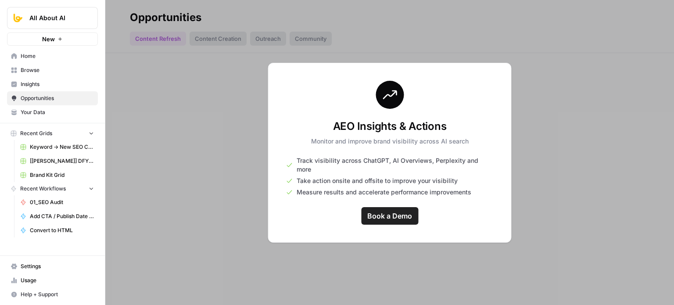
click at [60, 115] on span "Your Data" at bounding box center [57, 112] width 73 height 8
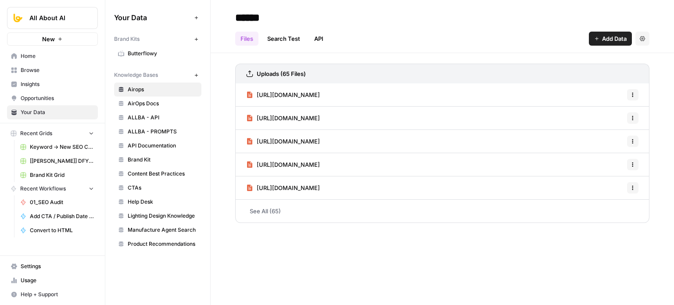
click at [324, 40] on link "API" at bounding box center [319, 39] width 20 height 14
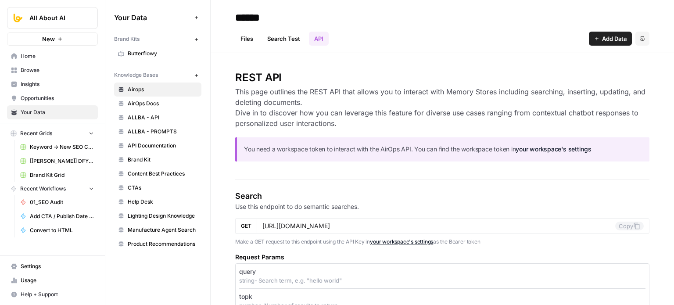
click at [45, 266] on span "Settings" at bounding box center [57, 267] width 73 height 8
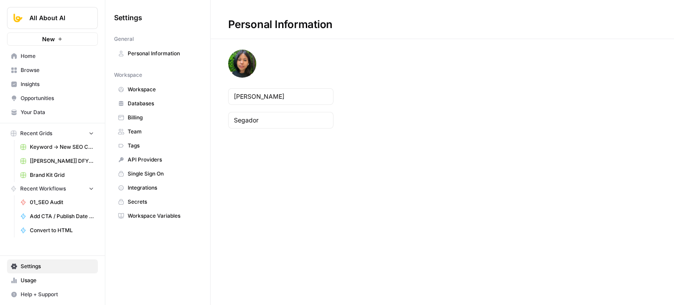
click at [149, 160] on span "API Providers" at bounding box center [163, 160] width 70 height 8
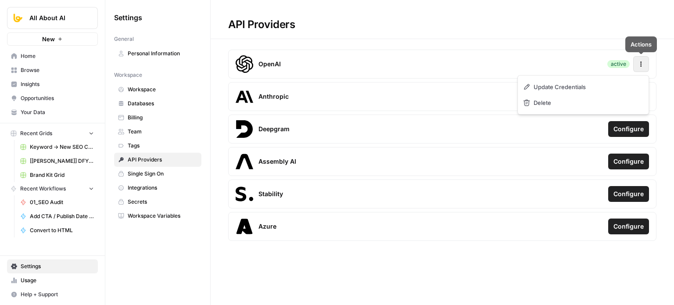
click at [642, 63] on icon "button" at bounding box center [641, 64] width 6 height 6
click at [151, 258] on div "Settings General Personal Information Workspace Workspace Databases Billing Tea…" at bounding box center [157, 152] width 105 height 305
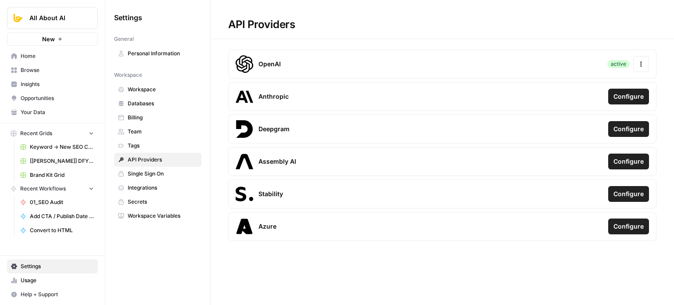
click at [155, 184] on span "Integrations" at bounding box center [163, 188] width 70 height 8
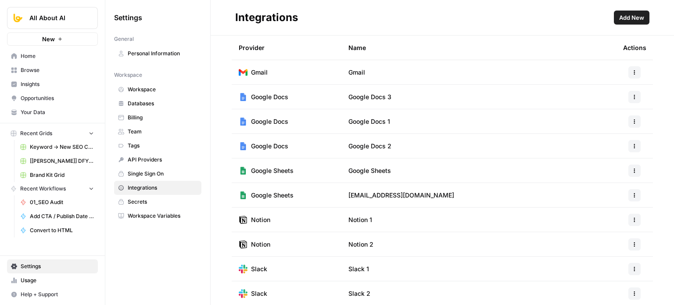
click at [632, 18] on span "Add New" at bounding box center [631, 17] width 25 height 9
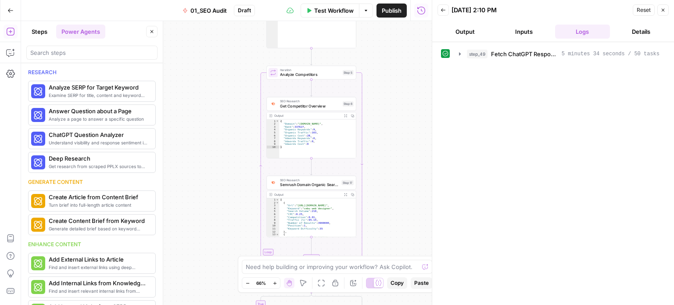
click at [218, 135] on div "true false Workflow Set Inputs Inputs Fetch ChatGPT Response Fetch ChatGPT Resp…" at bounding box center [226, 163] width 411 height 284
click at [241, 79] on div "true false Workflow Set Inputs Inputs Fetch ChatGPT Response Fetch ChatGPT Resp…" at bounding box center [226, 163] width 411 height 284
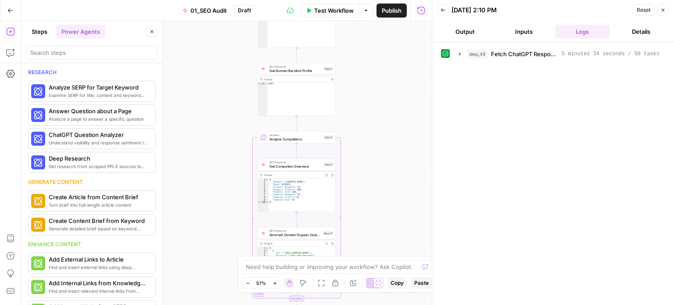
drag, startPoint x: 249, startPoint y: 85, endPoint x: 247, endPoint y: 156, distance: 71.2
click at [263, 253] on div "true false Workflow Set Inputs Inputs Fetch ChatGPT Response Fetch ChatGPT Resp…" at bounding box center [226, 163] width 411 height 284
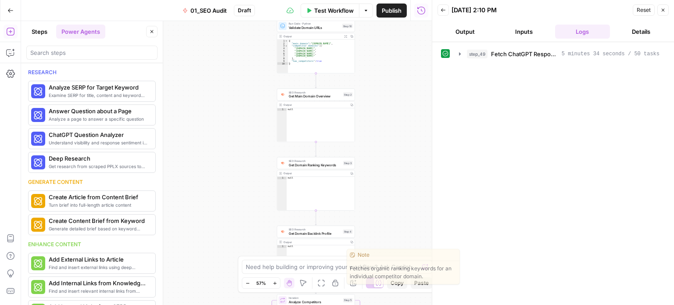
drag, startPoint x: 242, startPoint y: 178, endPoint x: 246, endPoint y: 117, distance: 60.7
click at [245, 212] on div "true false Workflow Set Inputs Inputs Fetch ChatGPT Response Fetch ChatGPT Resp…" at bounding box center [226, 163] width 411 height 284
click at [227, 242] on div "true false Workflow Set Inputs Inputs Fetch ChatGPT Response Fetch ChatGPT Resp…" at bounding box center [226, 163] width 411 height 284
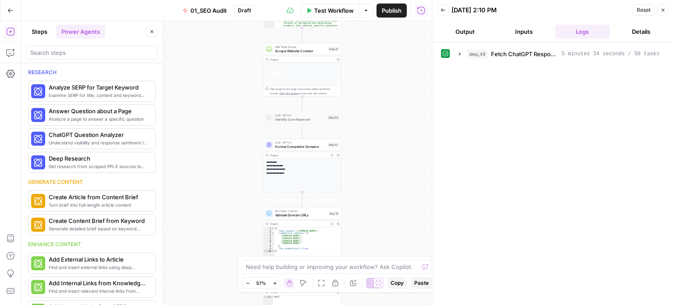
click at [234, 272] on div "true false Workflow Set Inputs Inputs Fetch ChatGPT Response Fetch ChatGPT Resp…" at bounding box center [226, 163] width 411 height 284
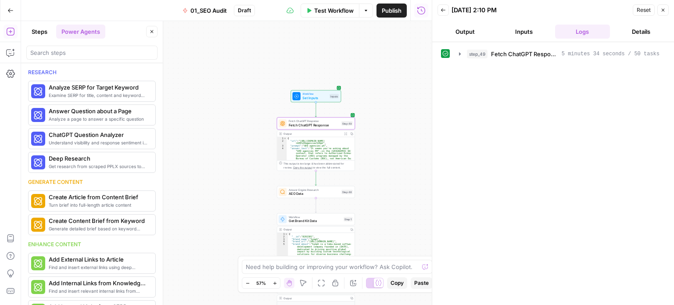
drag, startPoint x: 230, startPoint y: 221, endPoint x: 234, endPoint y: 130, distance: 90.5
click at [219, 101] on div "true false Workflow Set Inputs Inputs Fetch ChatGPT Response Fetch ChatGPT Resp…" at bounding box center [226, 163] width 411 height 284
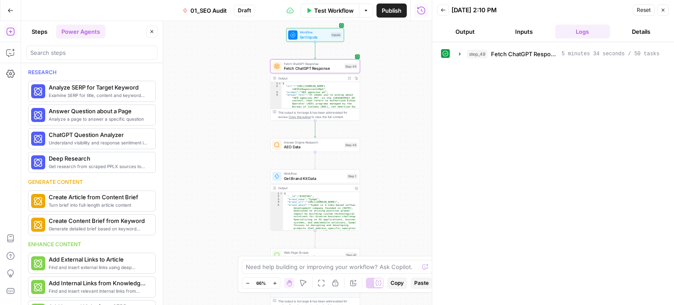
click at [209, 109] on div "true false Workflow Set Inputs Inputs Fetch ChatGPT Response Fetch ChatGPT Resp…" at bounding box center [226, 163] width 411 height 284
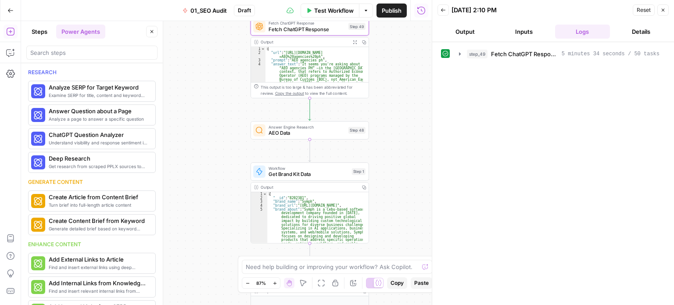
drag, startPoint x: 221, startPoint y: 123, endPoint x: 189, endPoint y: 151, distance: 43.0
click at [192, 152] on div "true false Workflow Set Inputs Inputs Fetch ChatGPT Response Fetch ChatGPT Resp…" at bounding box center [226, 163] width 411 height 284
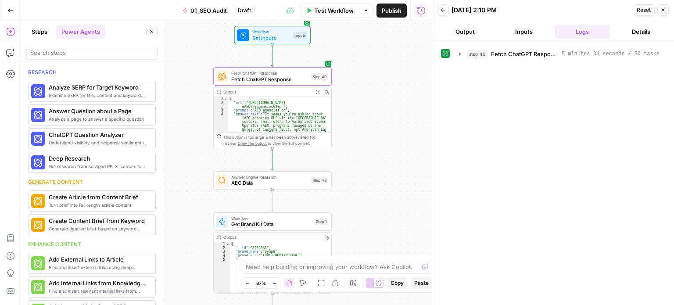
click at [47, 32] on button "Steps" at bounding box center [39, 32] width 26 height 14
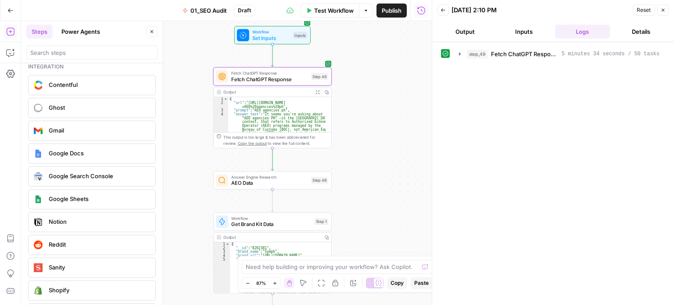
scroll to position [1551, 0]
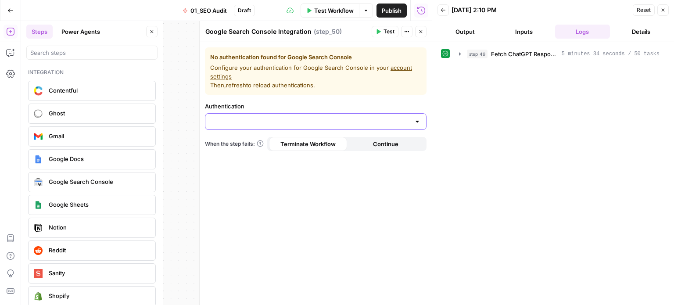
click at [225, 122] on input "Authentication" at bounding box center [311, 121] width 200 height 9
click at [248, 192] on div "No authentication found for Google Search Console Configure your authentication…" at bounding box center [316, 173] width 232 height 263
click at [151, 33] on icon "button" at bounding box center [151, 31] width 5 height 5
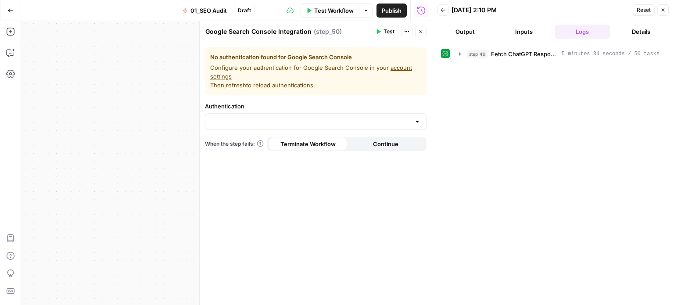
click at [42, 79] on div "true false Workflow Set Inputs Inputs Fetch ChatGPT Response Fetch ChatGPT Resp…" at bounding box center [226, 163] width 411 height 284
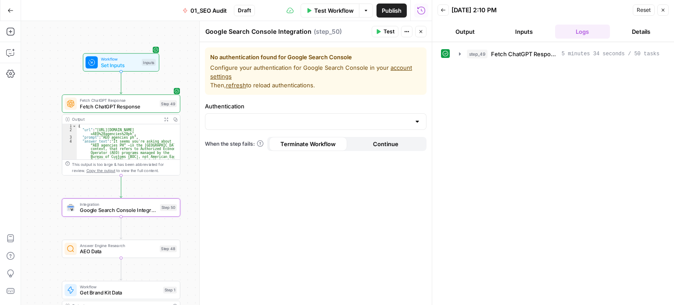
drag, startPoint x: 48, startPoint y: 76, endPoint x: 47, endPoint y: 82, distance: 6.2
click at [47, 82] on div "true false Workflow Set Inputs Inputs Fetch ChatGPT Response Fetch ChatGPT Resp…" at bounding box center [226, 163] width 411 height 284
click at [243, 119] on input "Authentication" at bounding box center [311, 121] width 200 height 9
click at [254, 198] on div "No authentication found for Google Search Console Configure your authentication…" at bounding box center [316, 173] width 232 height 263
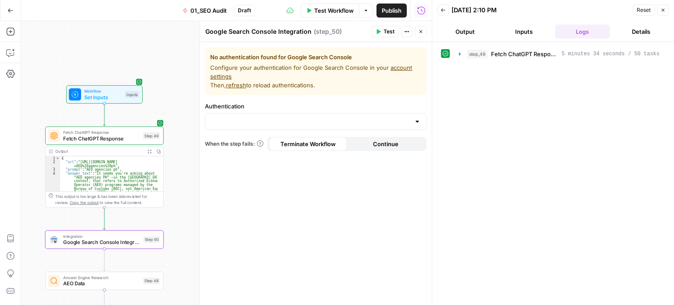
drag, startPoint x: 65, startPoint y: 50, endPoint x: 52, endPoint y: 79, distance: 31.6
click at [51, 79] on div "true false Workflow Set Inputs Inputs Fetch ChatGPT Response Fetch ChatGPT Resp…" at bounding box center [226, 163] width 411 height 284
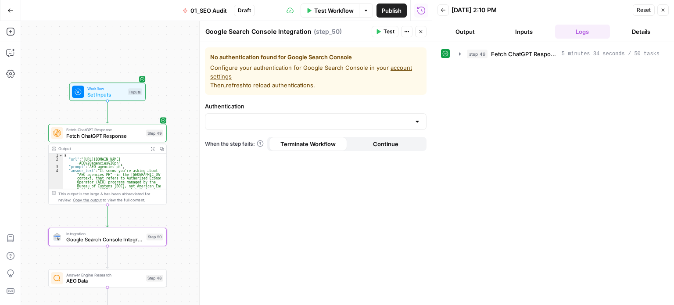
click at [165, 40] on div "true false Workflow Set Inputs Inputs Fetch ChatGPT Response Fetch ChatGPT Resp…" at bounding box center [226, 163] width 411 height 284
